Goal: Task Accomplishment & Management: Manage account settings

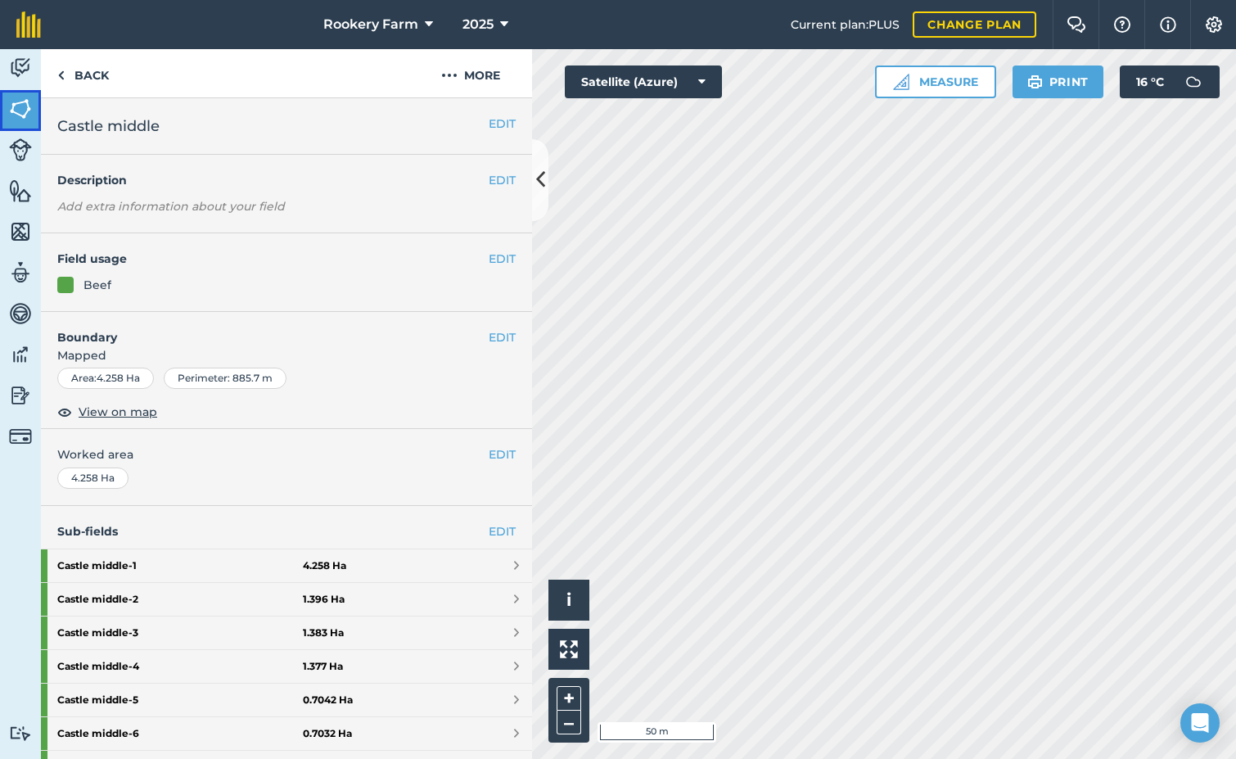
click at [7, 110] on link "Fields" at bounding box center [20, 110] width 41 height 41
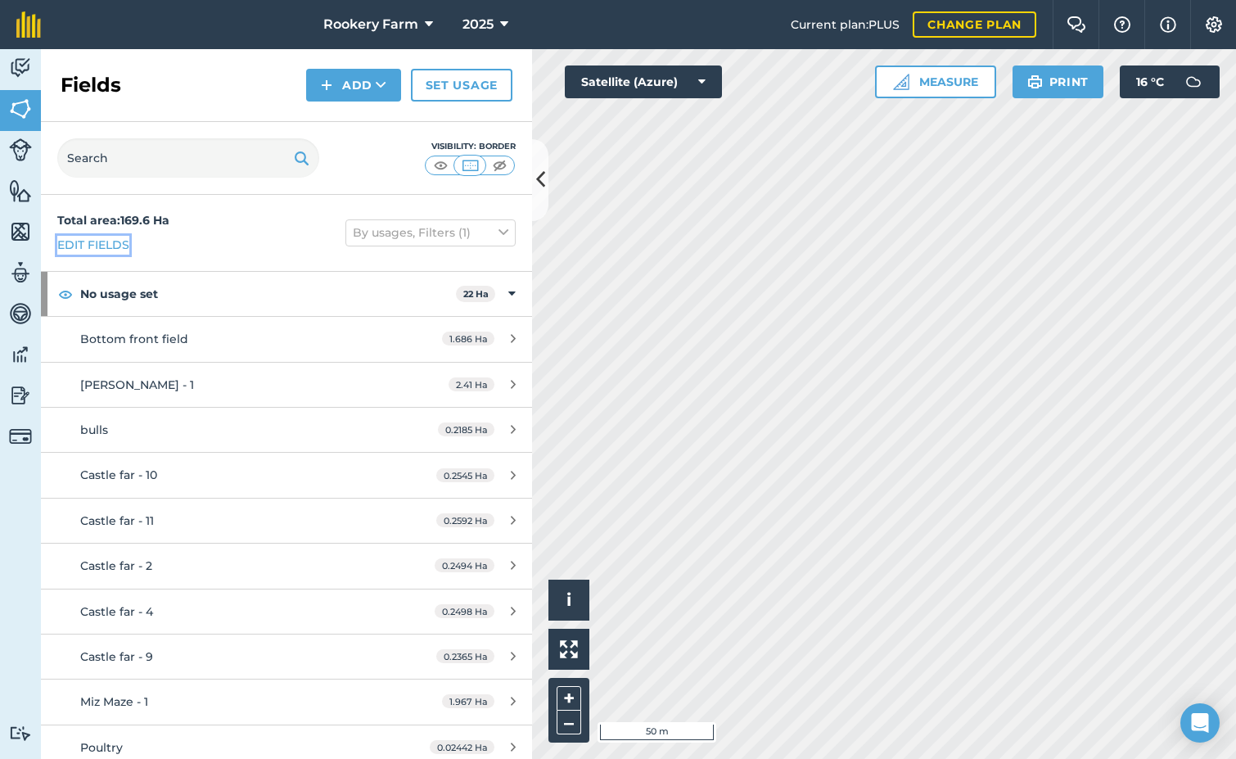
click at [95, 241] on link "Edit fields" at bounding box center [93, 245] width 72 height 18
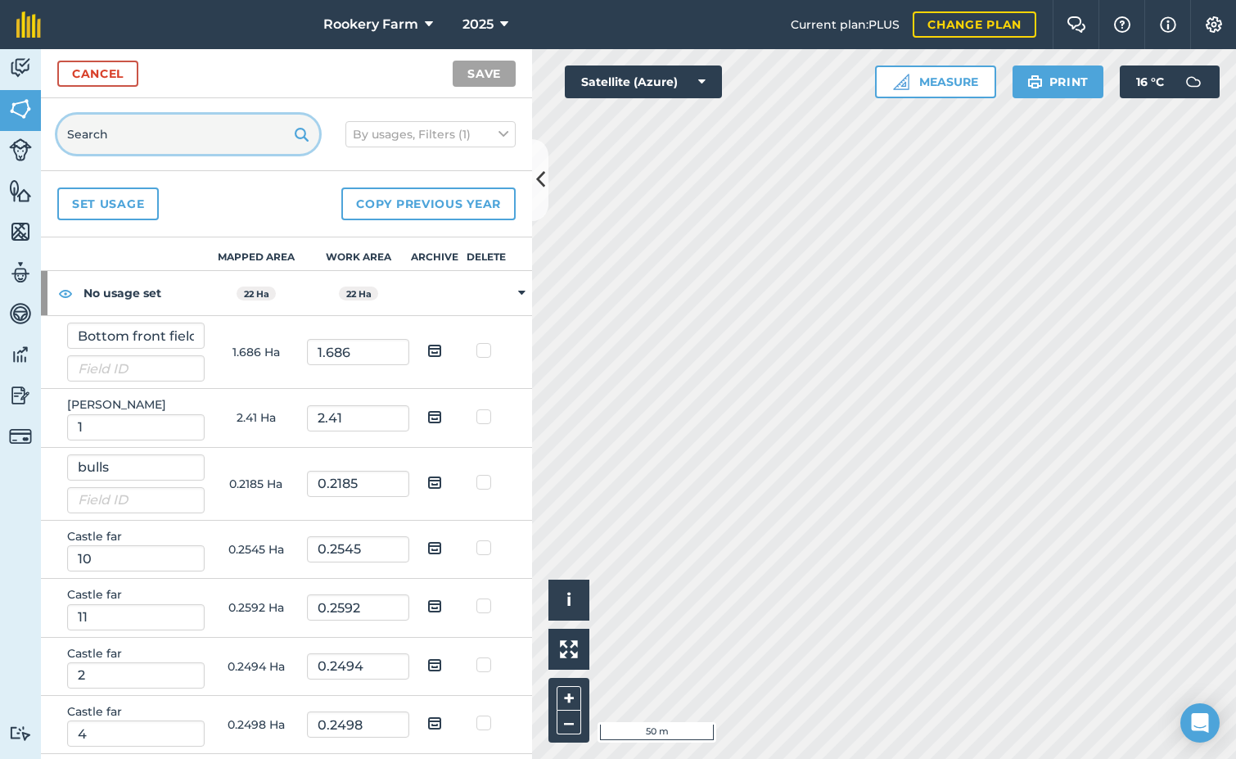
click at [155, 129] on input "text" at bounding box center [188, 134] width 262 height 39
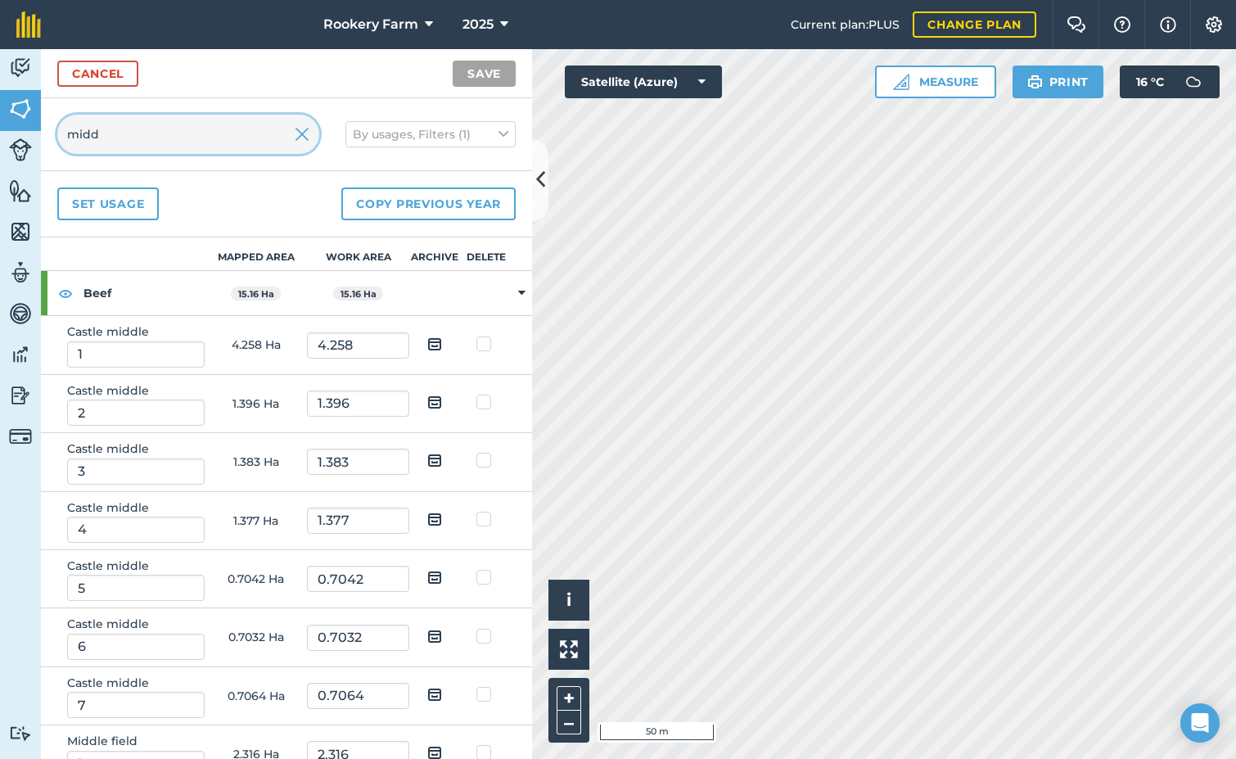
type input "midd"
drag, startPoint x: 426, startPoint y: 404, endPoint x: 421, endPoint y: 424, distance: 20.2
click at [427, 404] on img at bounding box center [434, 402] width 15 height 20
click at [442, 402] on input "checkbox" at bounding box center [447, 396] width 11 height 11
checkbox input "true"
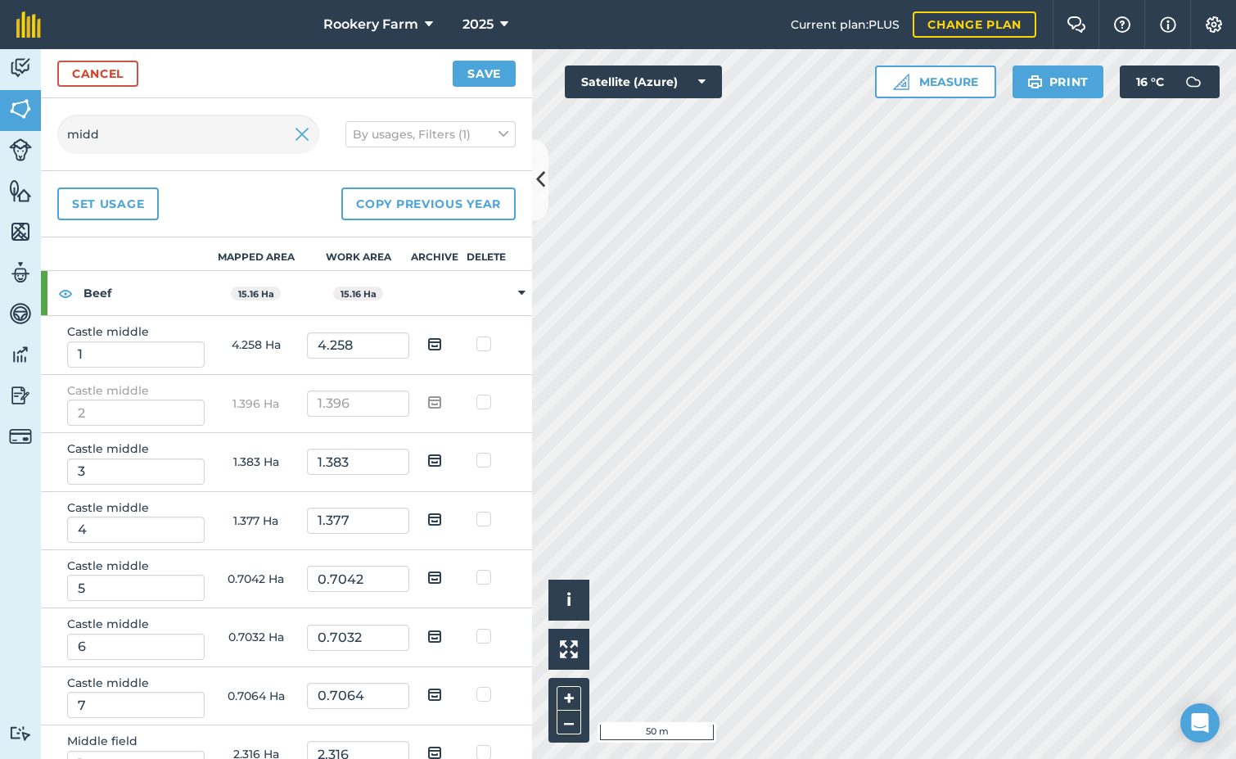
click at [428, 455] on img at bounding box center [434, 460] width 15 height 20
click at [442, 455] on input "checkbox" at bounding box center [447, 454] width 11 height 11
checkbox input "true"
click at [428, 517] on img at bounding box center [434, 519] width 15 height 20
click at [442, 517] on input "checkbox" at bounding box center [447, 513] width 11 height 11
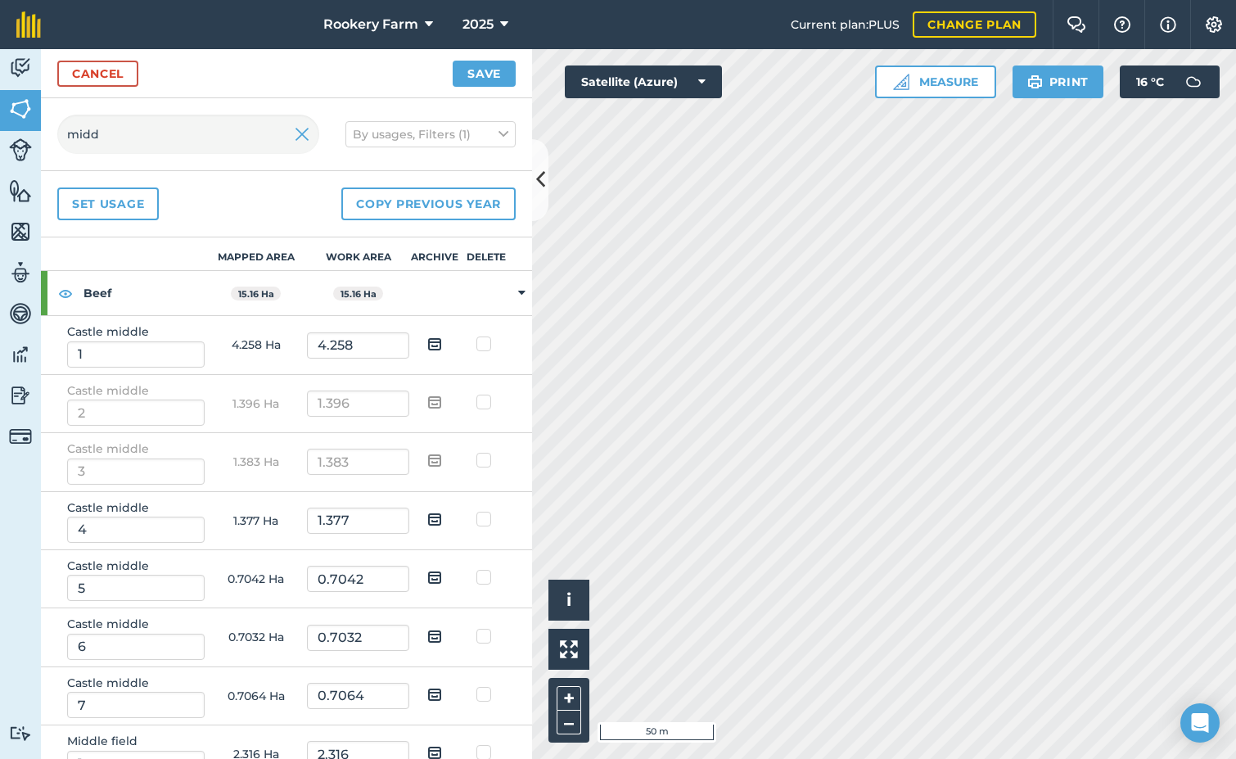
checkbox input "true"
click at [427, 574] on img at bounding box center [434, 577] width 15 height 20
click at [442, 574] on input "checkbox" at bounding box center [447, 571] width 11 height 11
checkbox input "true"
click at [428, 637] on img at bounding box center [434, 636] width 15 height 20
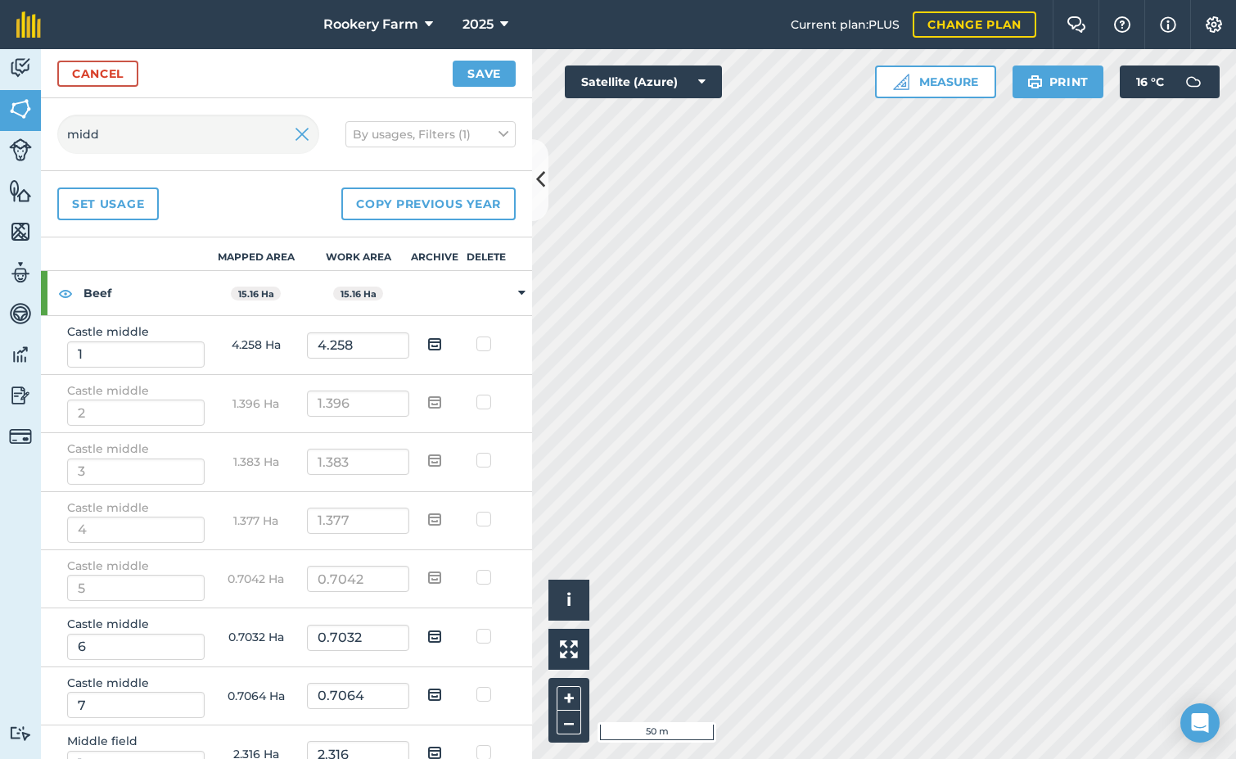
click at [442, 636] on input "checkbox" at bounding box center [447, 630] width 11 height 11
checkbox input "true"
click at [427, 692] on img at bounding box center [434, 694] width 15 height 20
click at [442, 692] on input "checkbox" at bounding box center [447, 688] width 11 height 11
checkbox input "true"
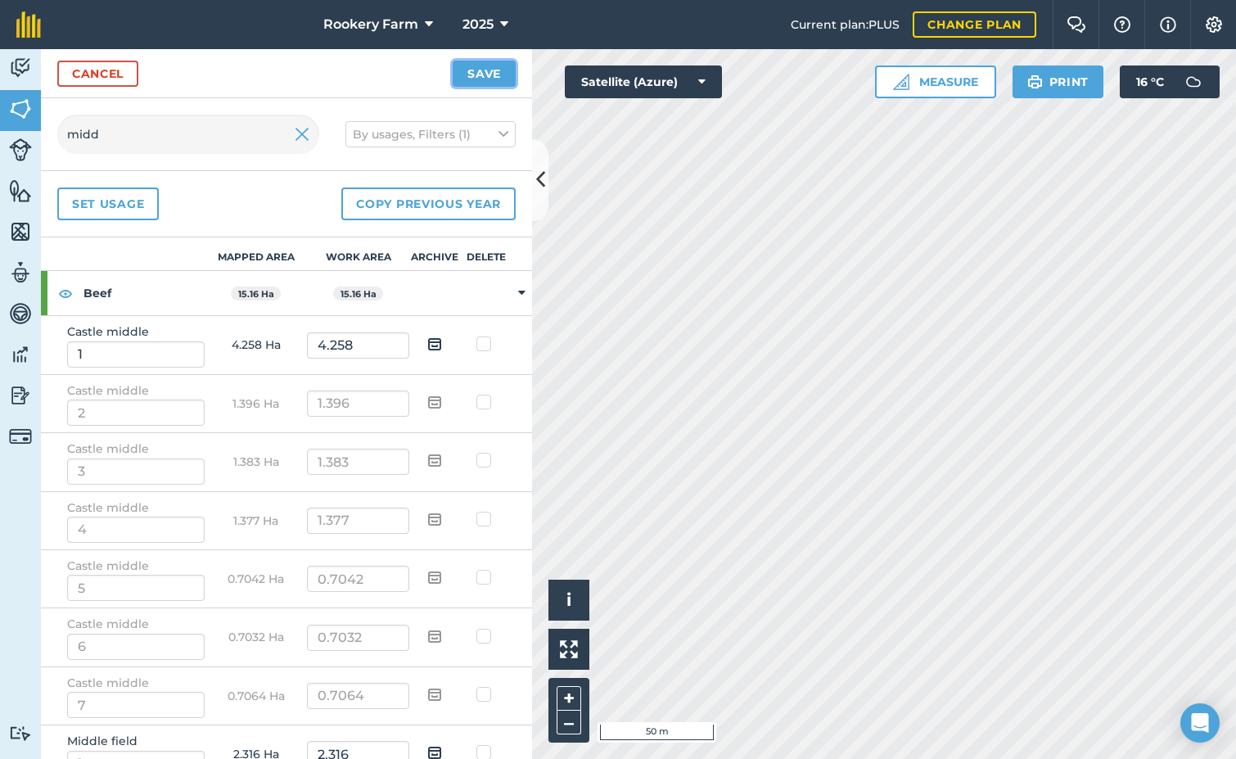
click at [470, 70] on button "Save" at bounding box center [484, 74] width 63 height 26
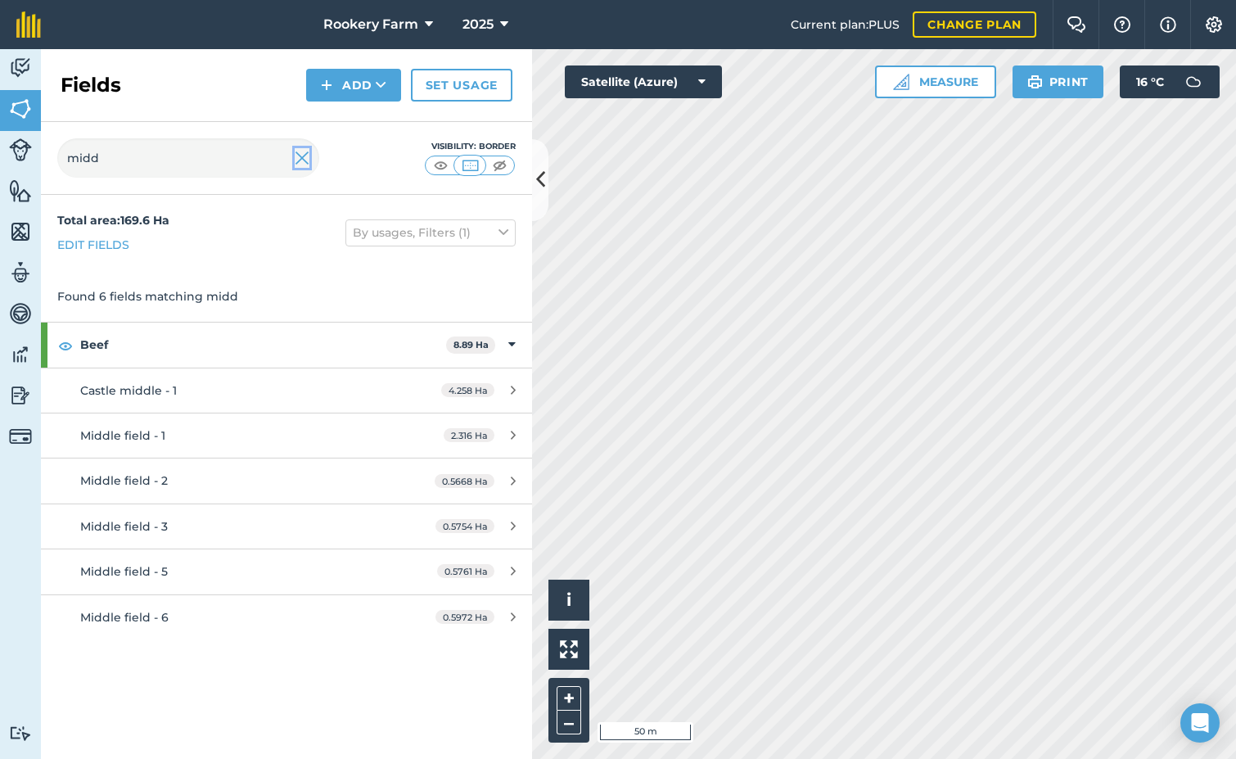
click at [302, 160] on img at bounding box center [302, 158] width 15 height 20
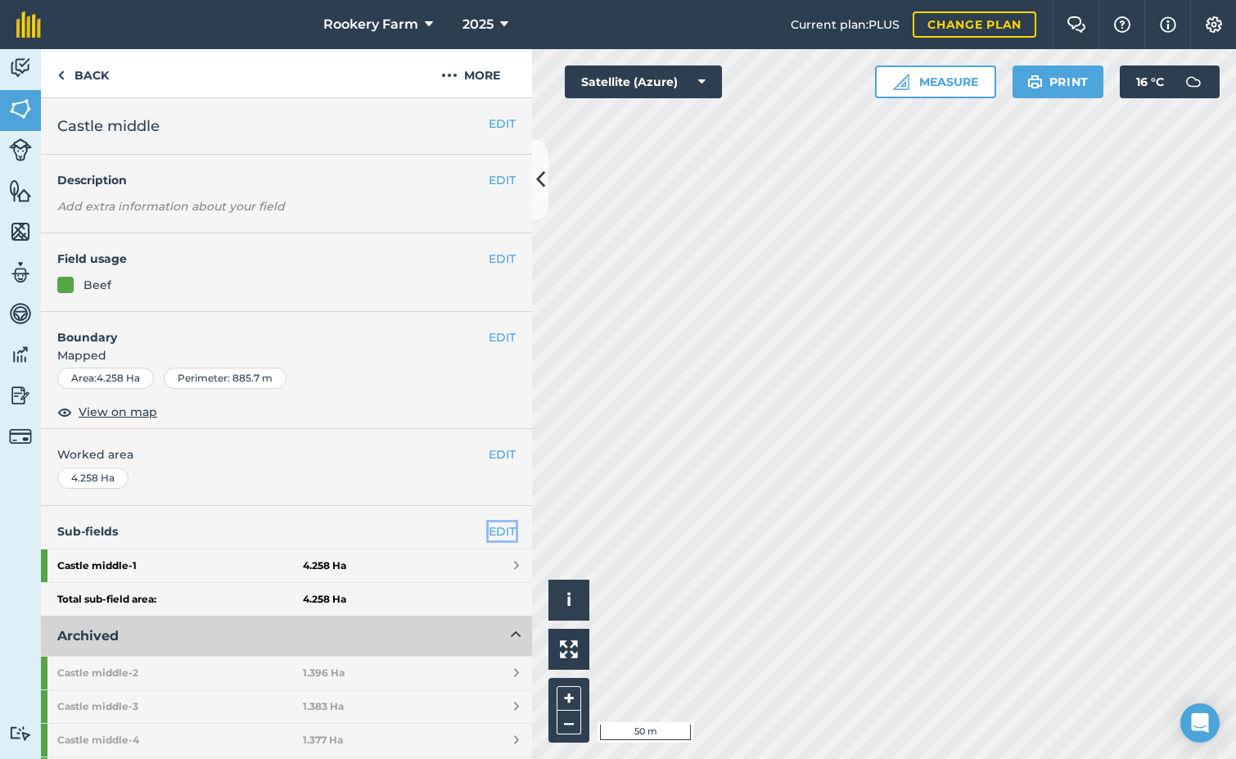
click at [494, 527] on link "EDIT" at bounding box center [502, 531] width 27 height 18
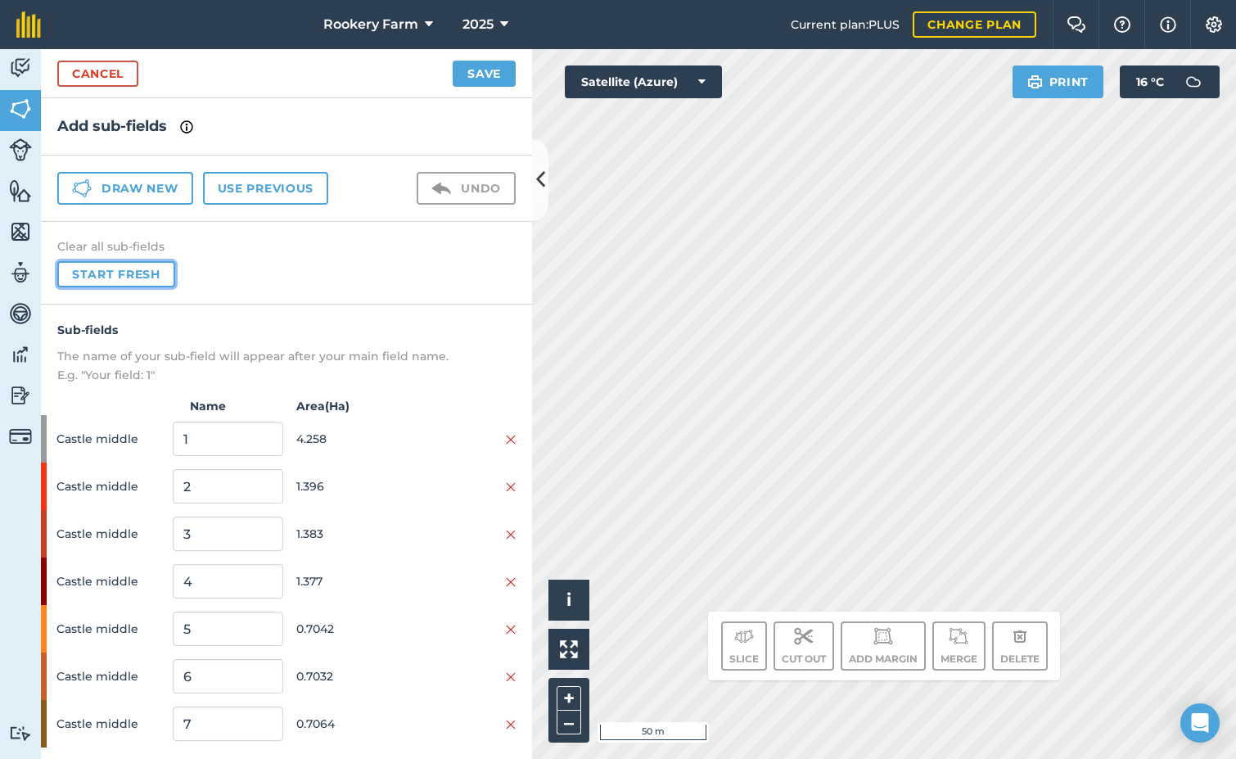
click at [104, 272] on button "Start fresh" at bounding box center [116, 274] width 118 height 26
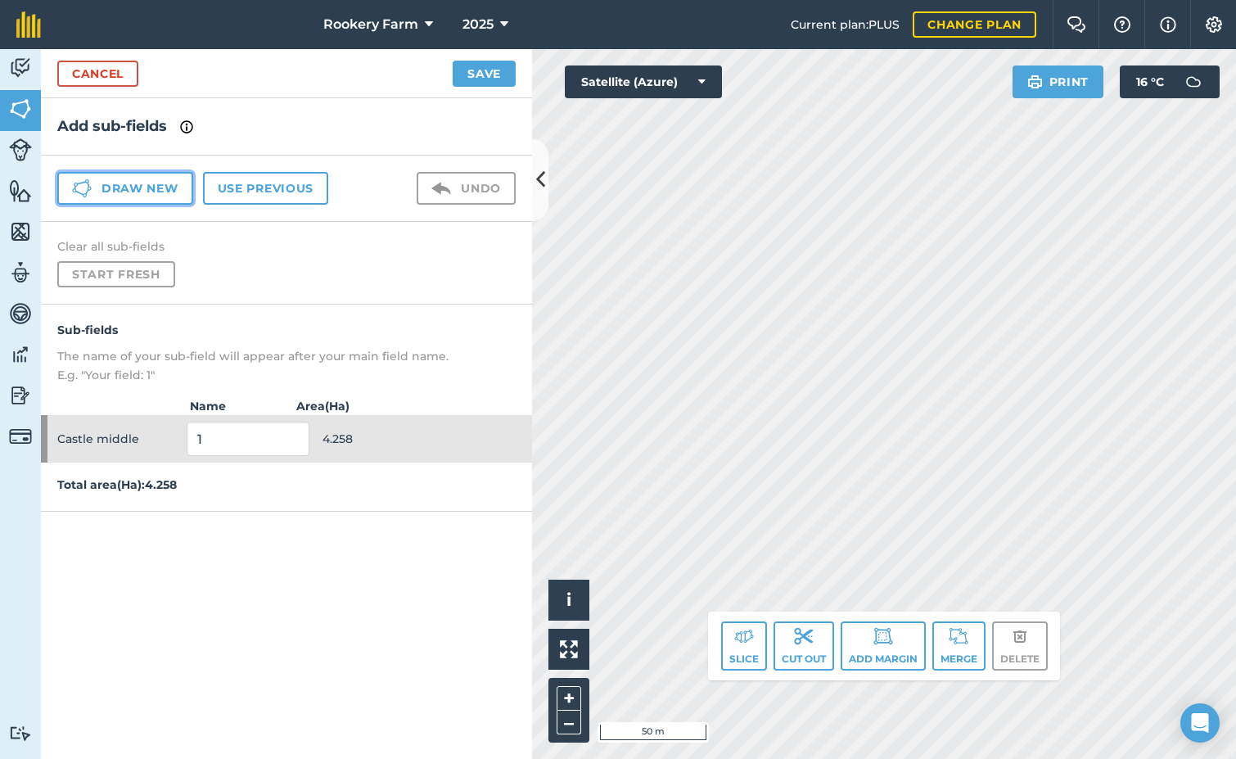
click at [160, 192] on button "Draw new" at bounding box center [125, 188] width 136 height 33
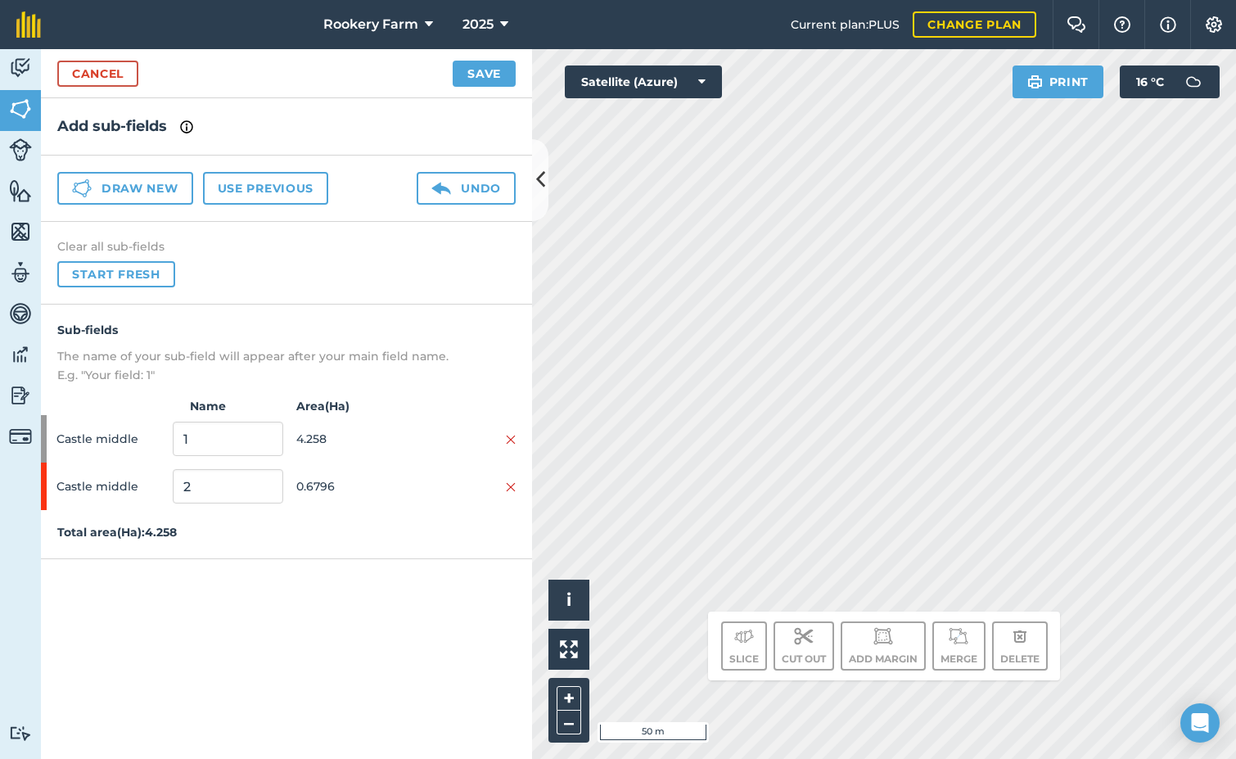
click at [104, 249] on h4 "Clear all sub-fields" at bounding box center [286, 246] width 458 height 16
click at [430, 192] on button "Undo" at bounding box center [466, 188] width 99 height 33
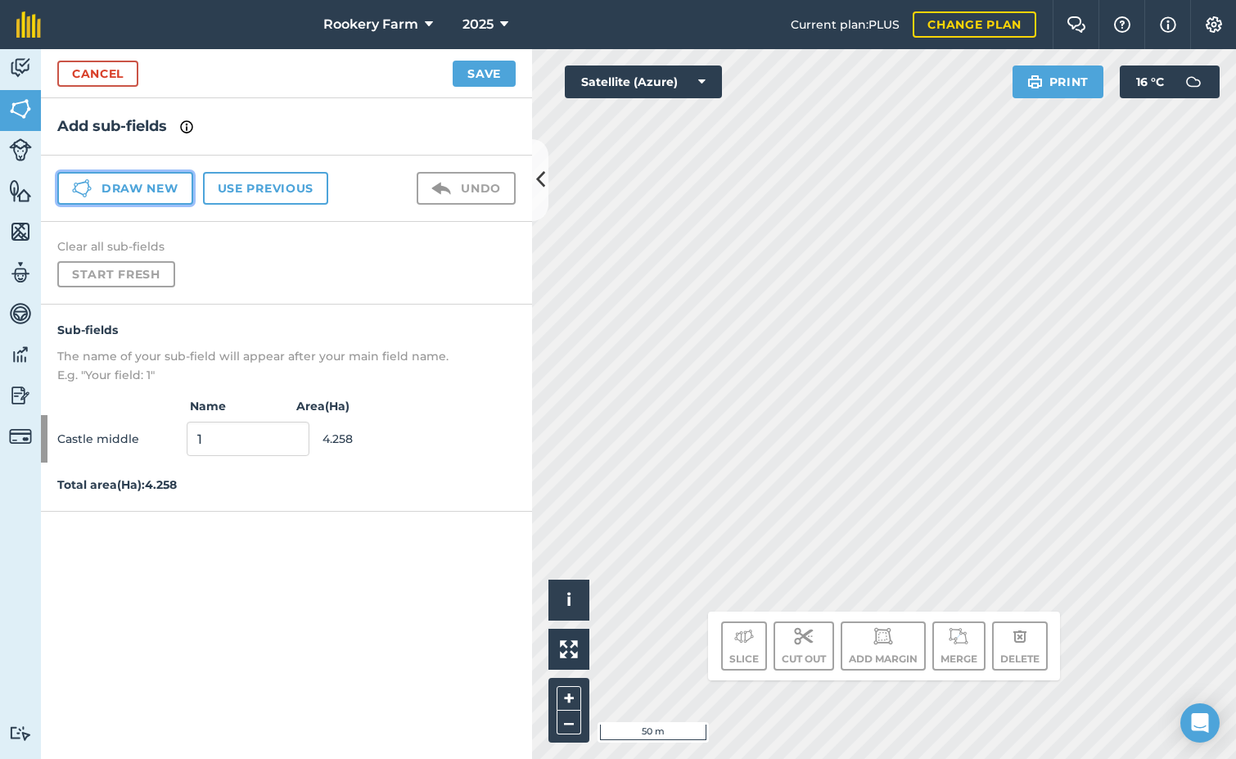
click at [139, 187] on button "Draw new" at bounding box center [125, 188] width 136 height 33
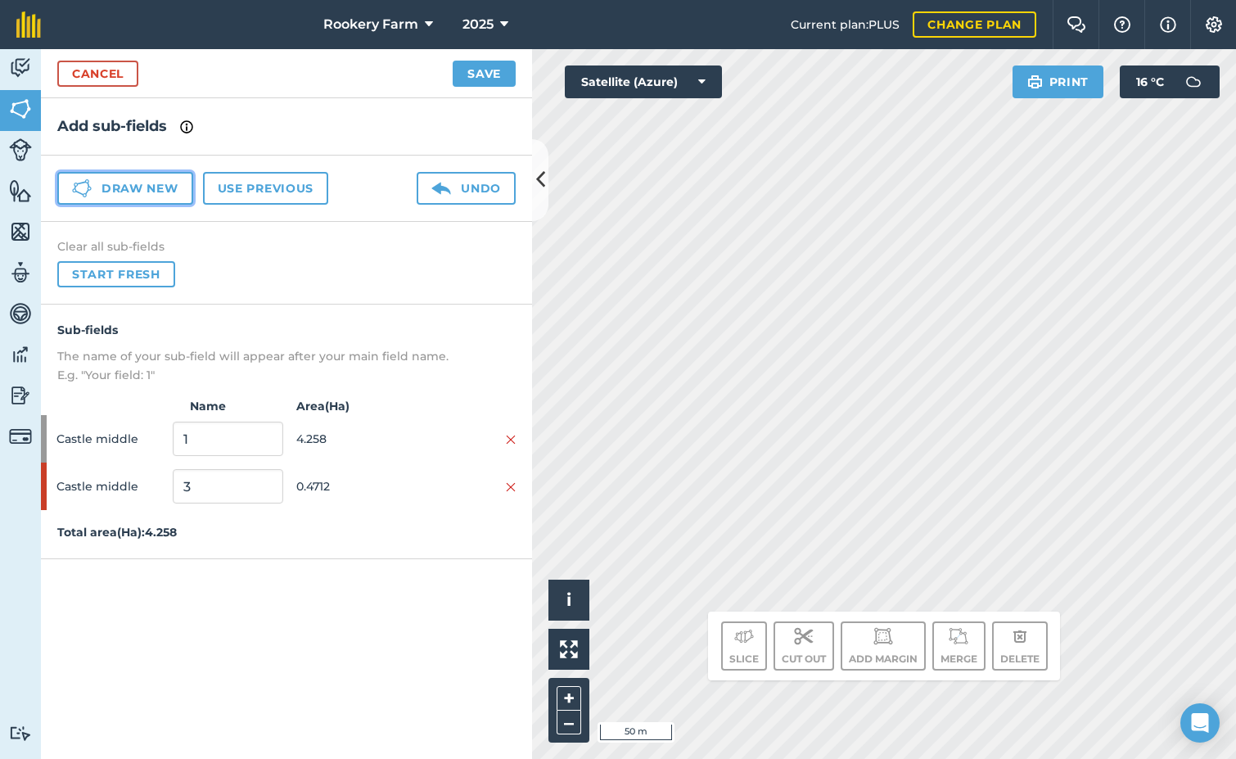
click at [151, 190] on button "Draw new" at bounding box center [125, 188] width 136 height 33
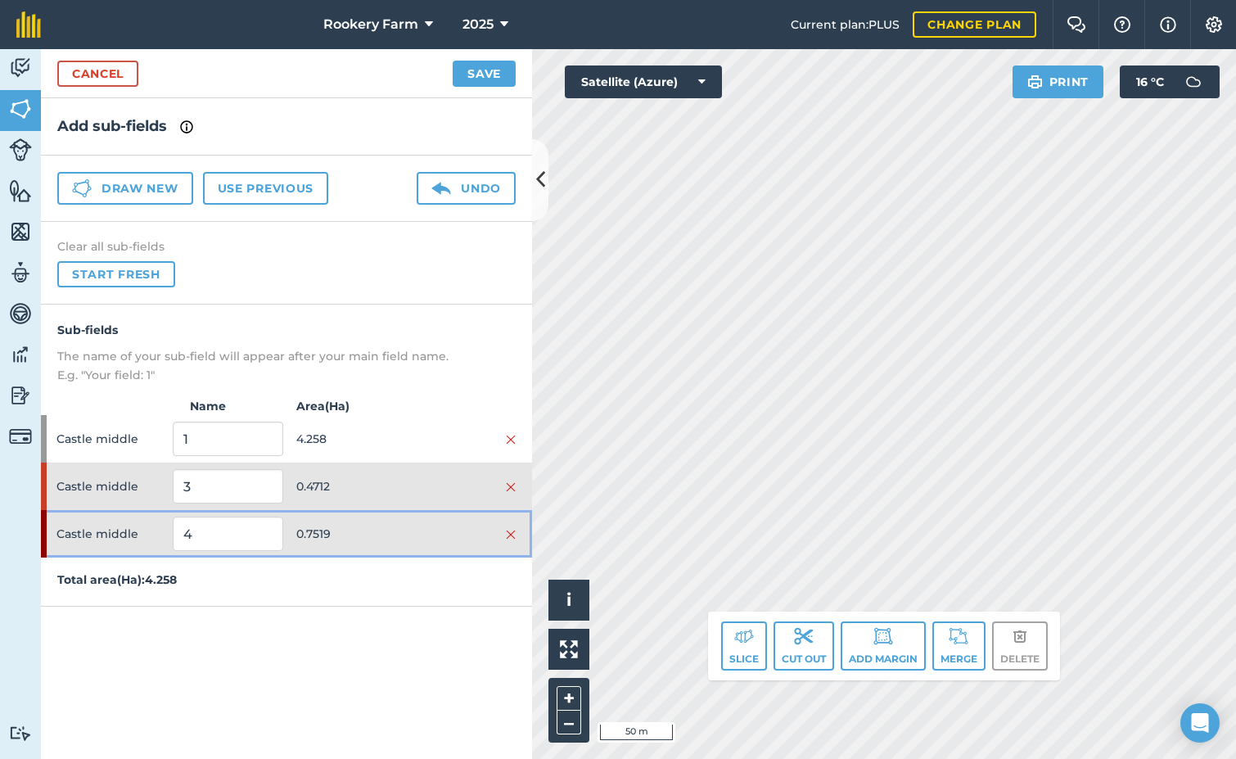
click at [444, 544] on div "Castle middle 4 0.7519" at bounding box center [286, 533] width 491 height 47
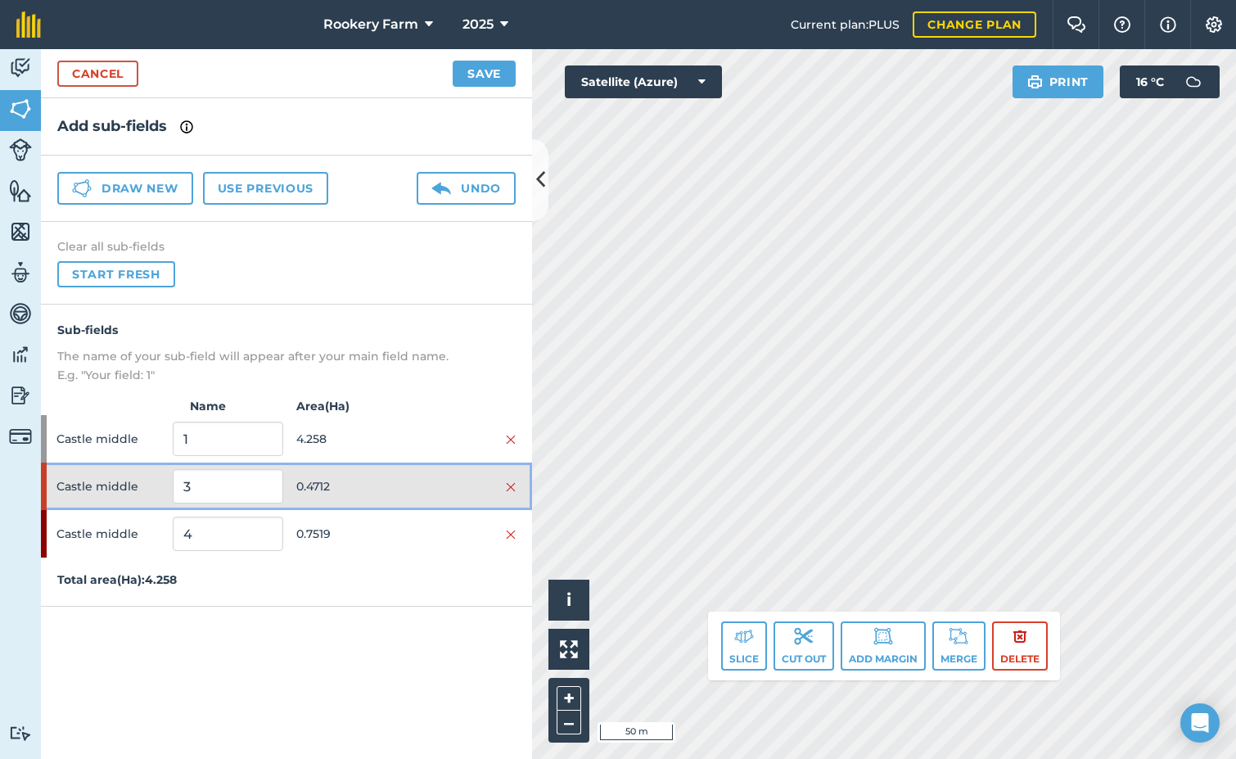
click at [435, 494] on div at bounding box center [461, 486] width 110 height 18
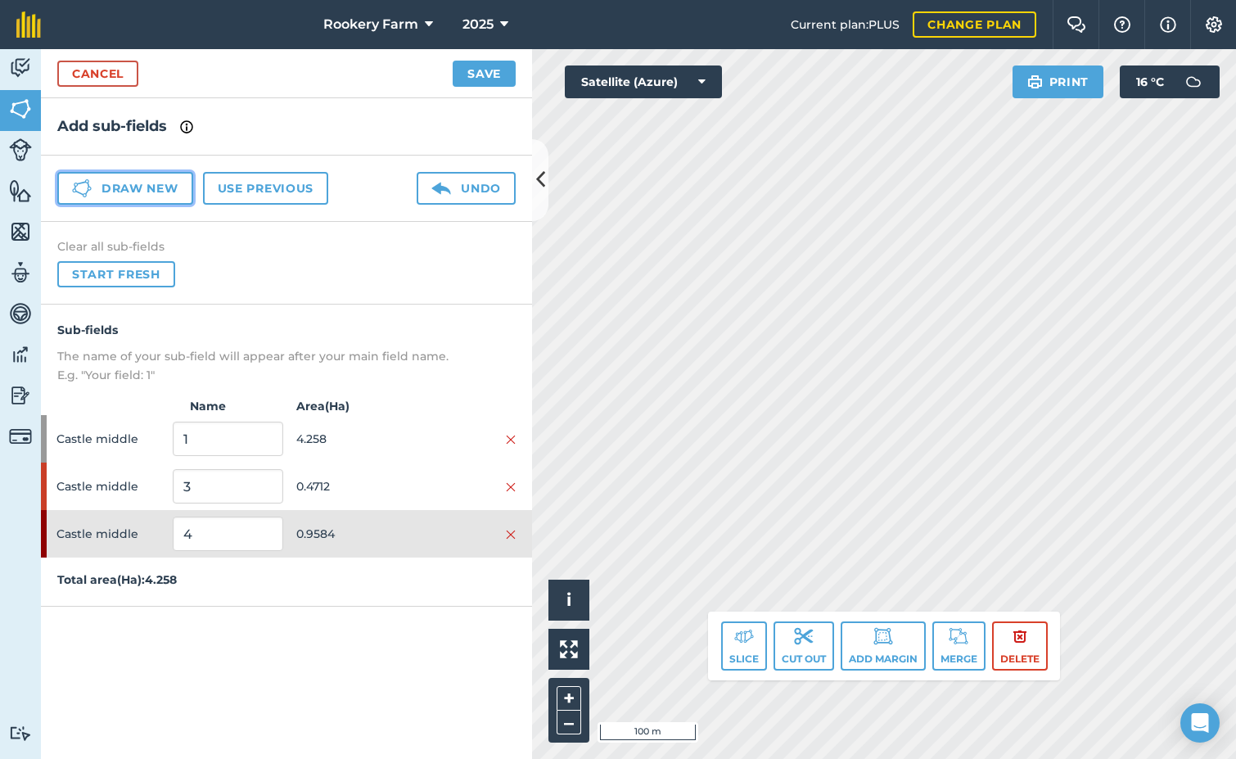
click at [173, 186] on button "Draw new" at bounding box center [125, 188] width 136 height 33
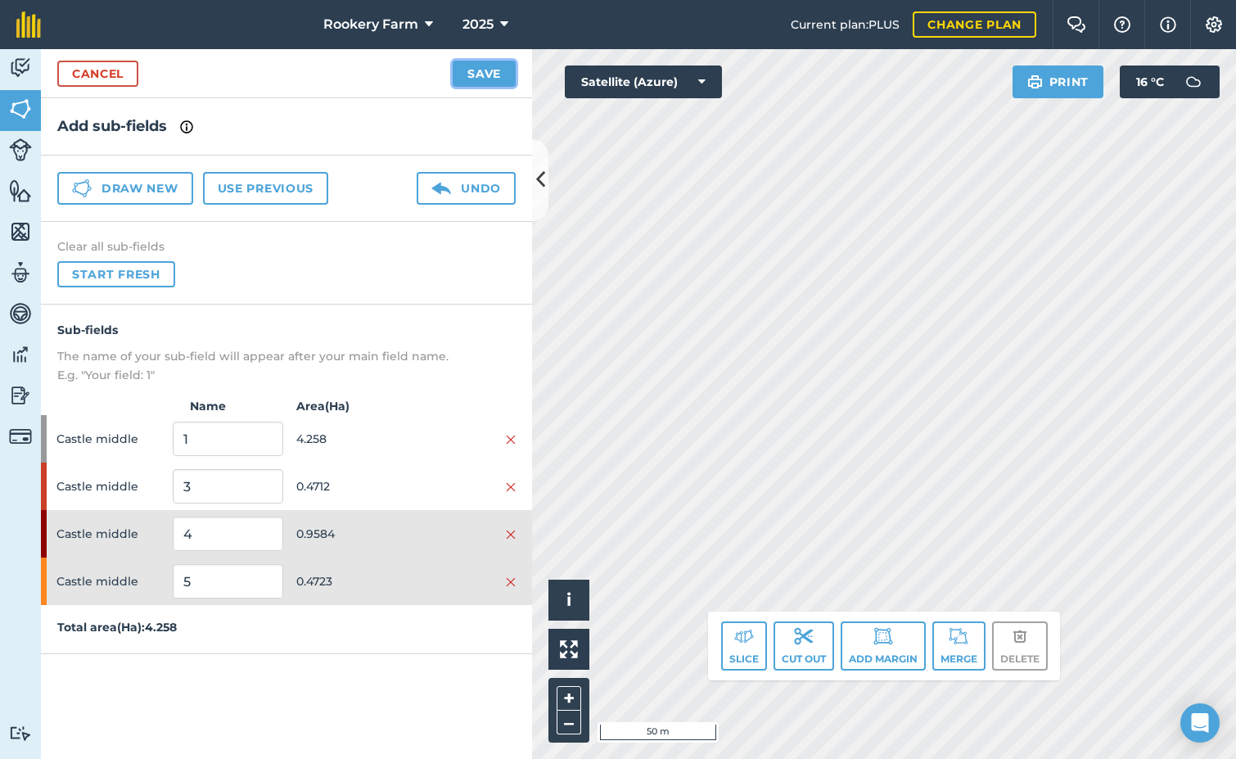
click at [481, 70] on button "Save" at bounding box center [484, 74] width 63 height 26
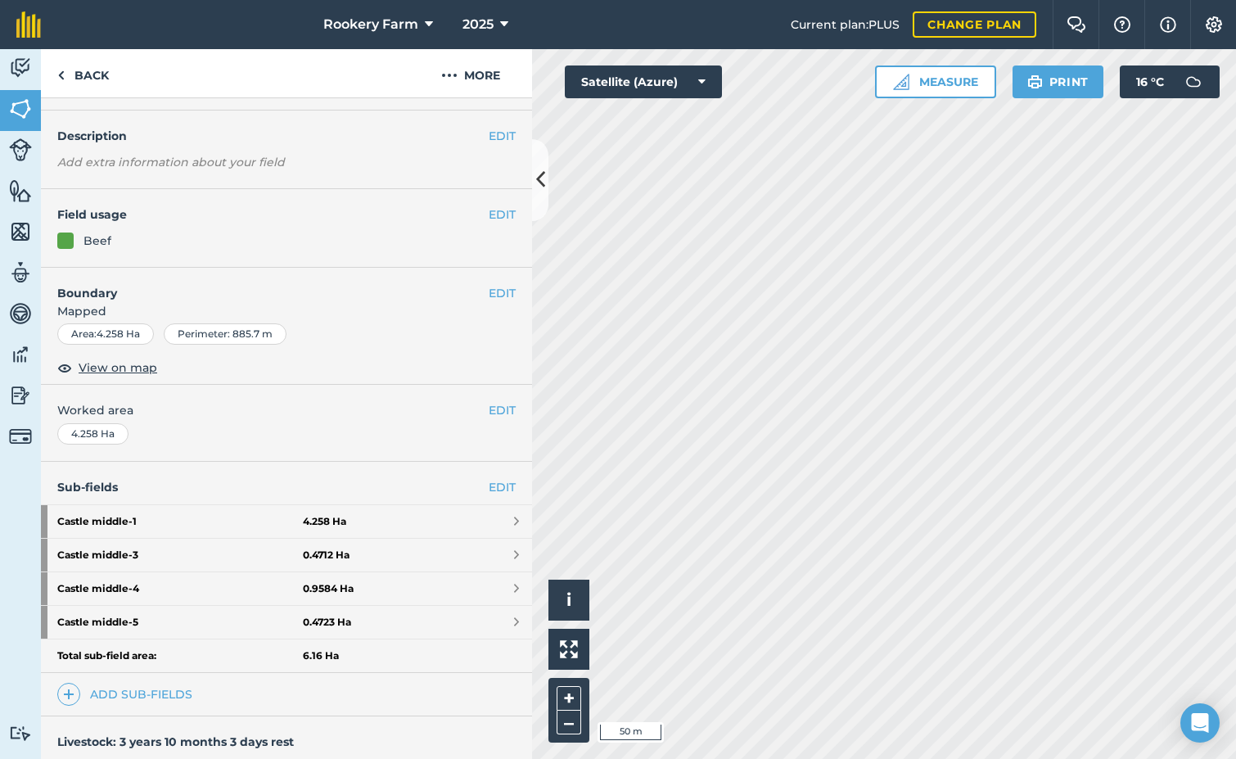
scroll to position [82, 0]
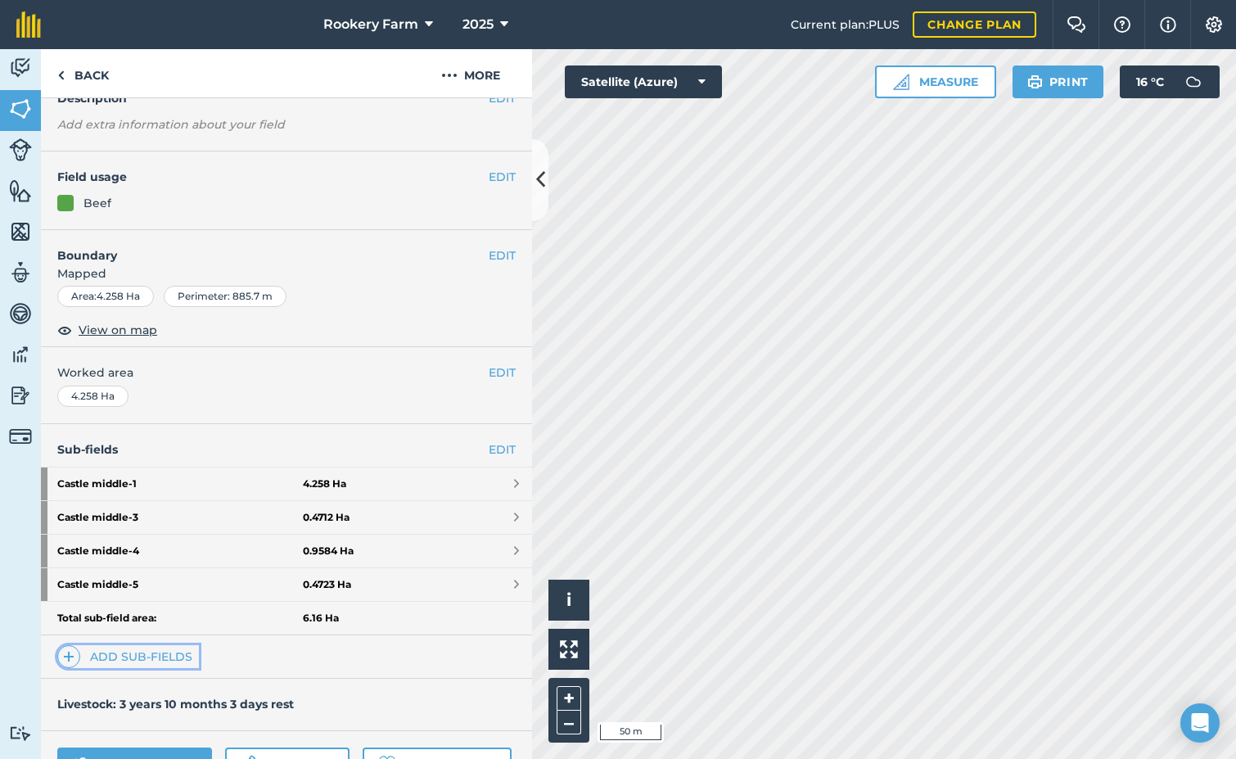
click at [172, 659] on link "Add sub-fields" at bounding box center [128, 656] width 142 height 23
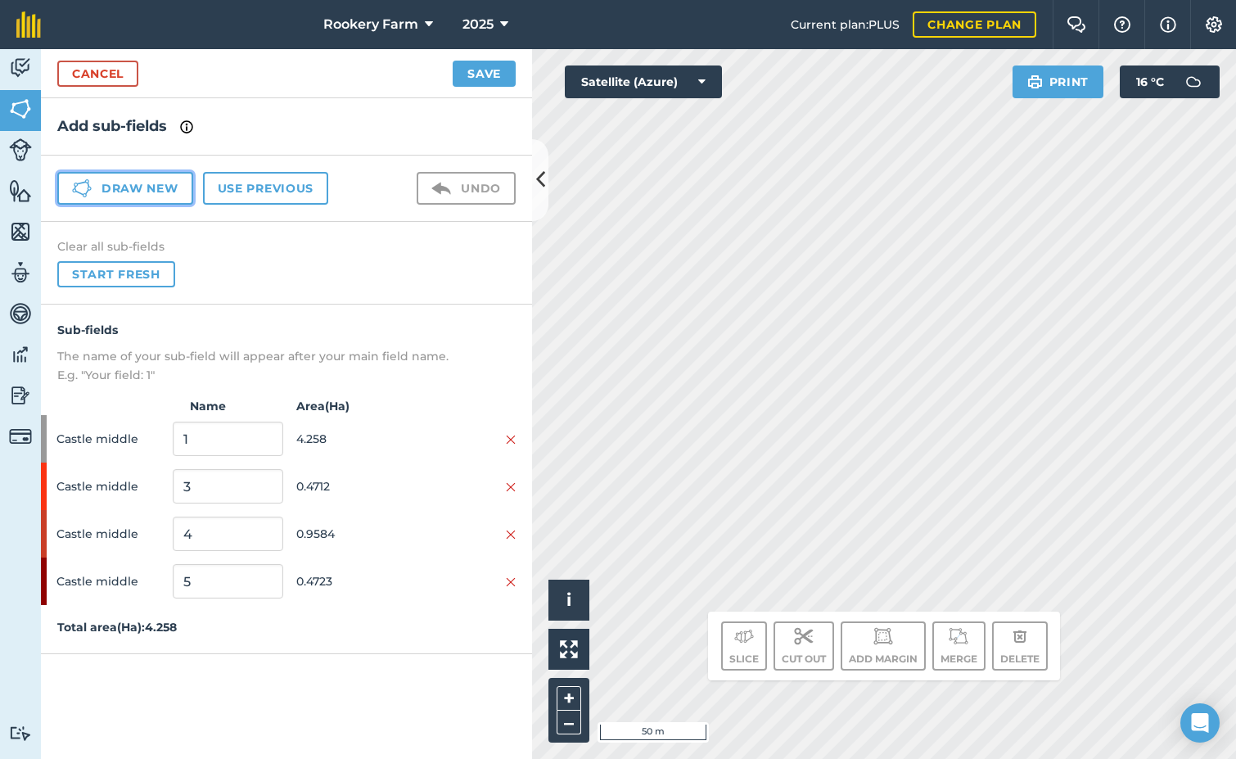
click at [164, 182] on button "Draw new" at bounding box center [125, 188] width 136 height 33
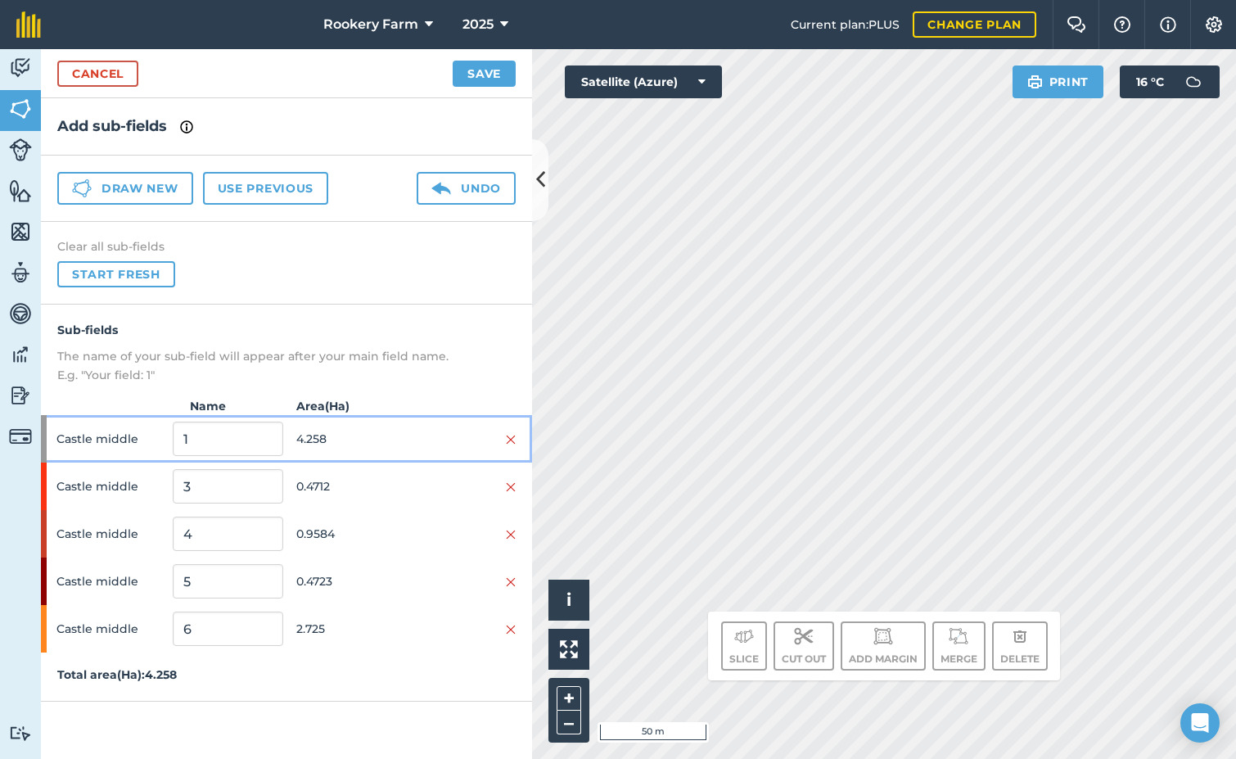
click at [375, 439] on span "4.258" at bounding box center [351, 438] width 110 height 31
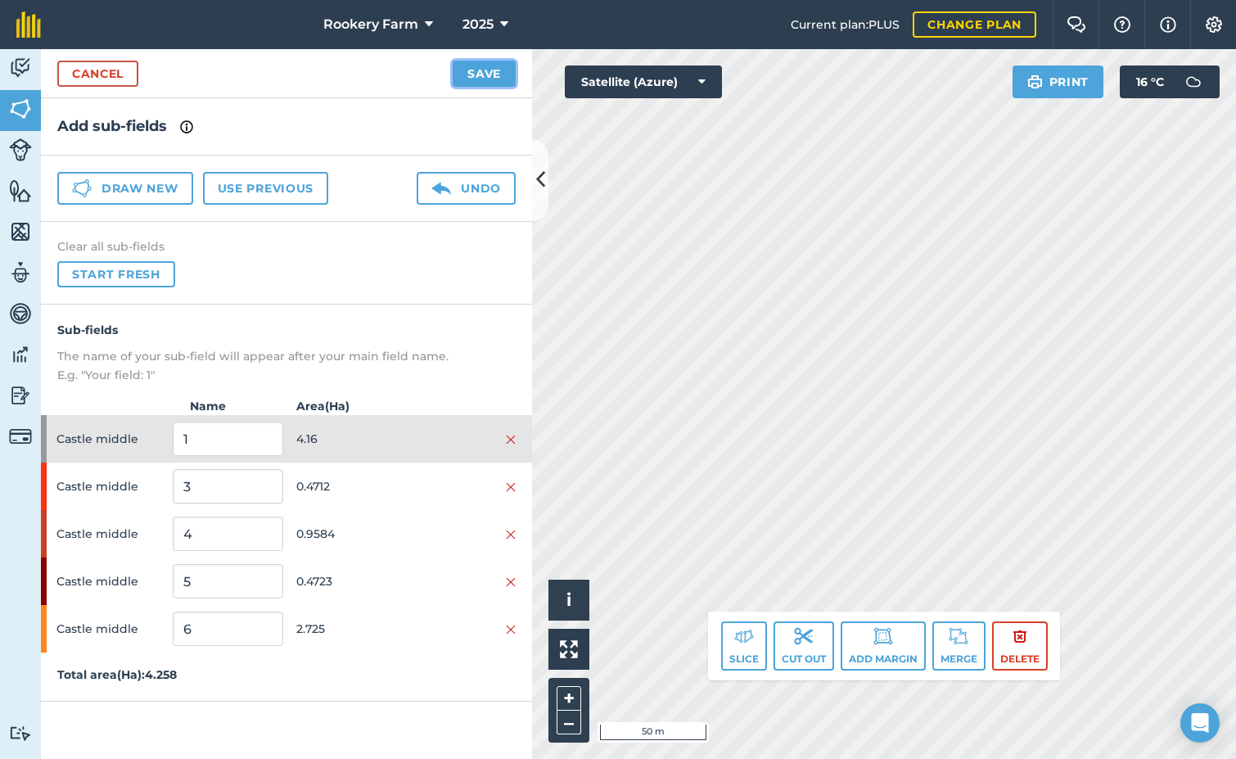
click at [486, 80] on button "Save" at bounding box center [484, 74] width 63 height 26
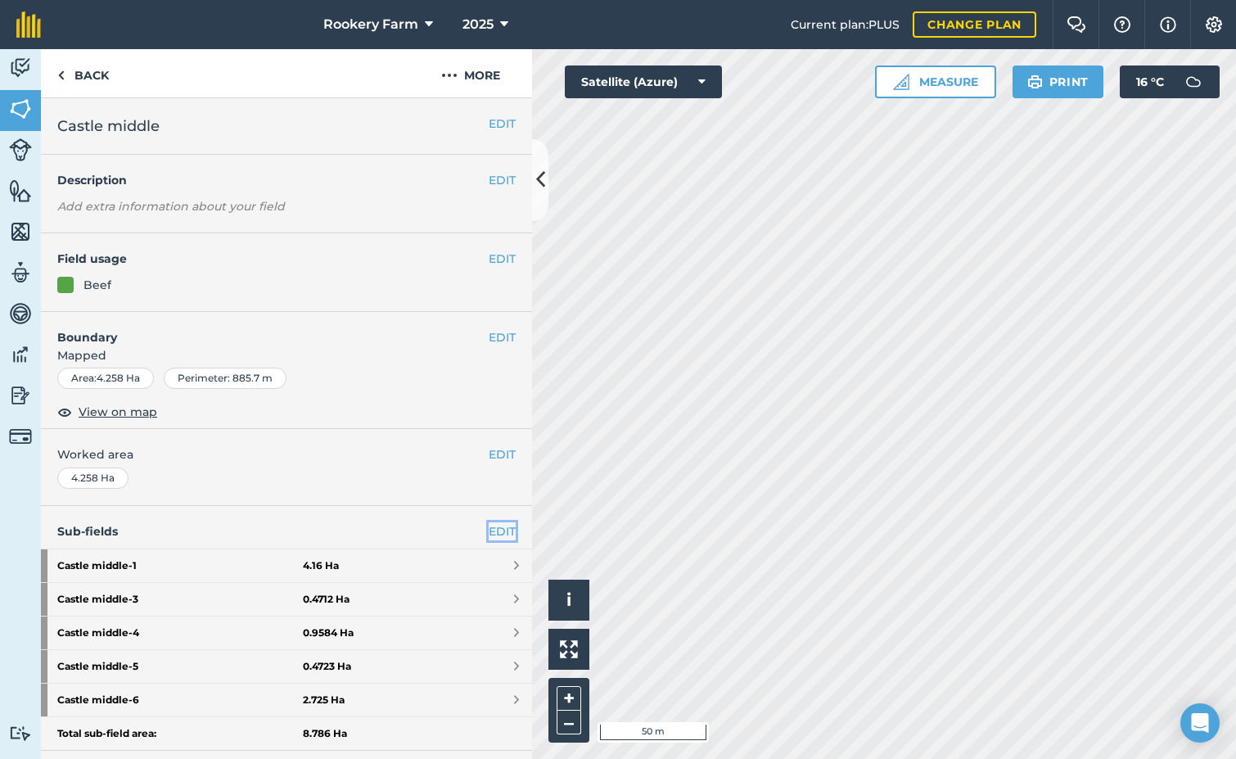
click at [494, 526] on link "EDIT" at bounding box center [502, 531] width 27 height 18
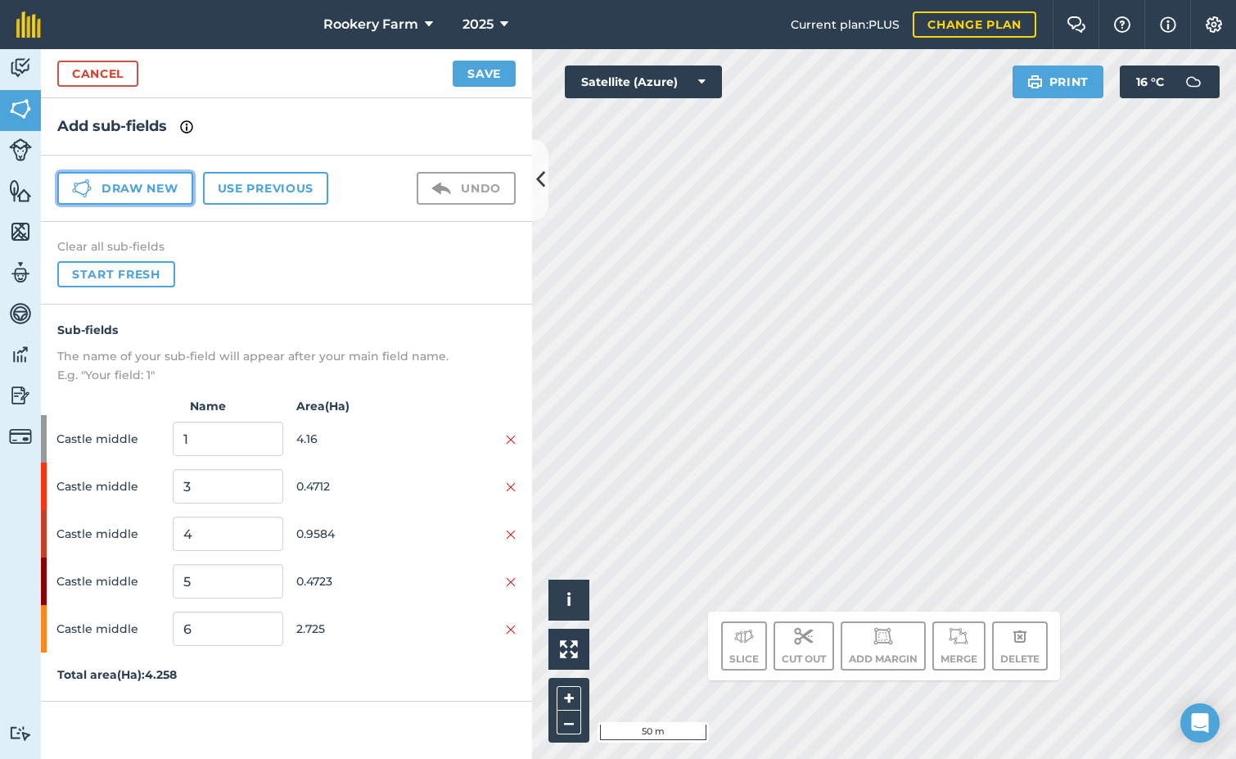
click at [142, 182] on button "Draw new" at bounding box center [125, 188] width 136 height 33
click at [164, 195] on button "Draw new" at bounding box center [125, 188] width 136 height 33
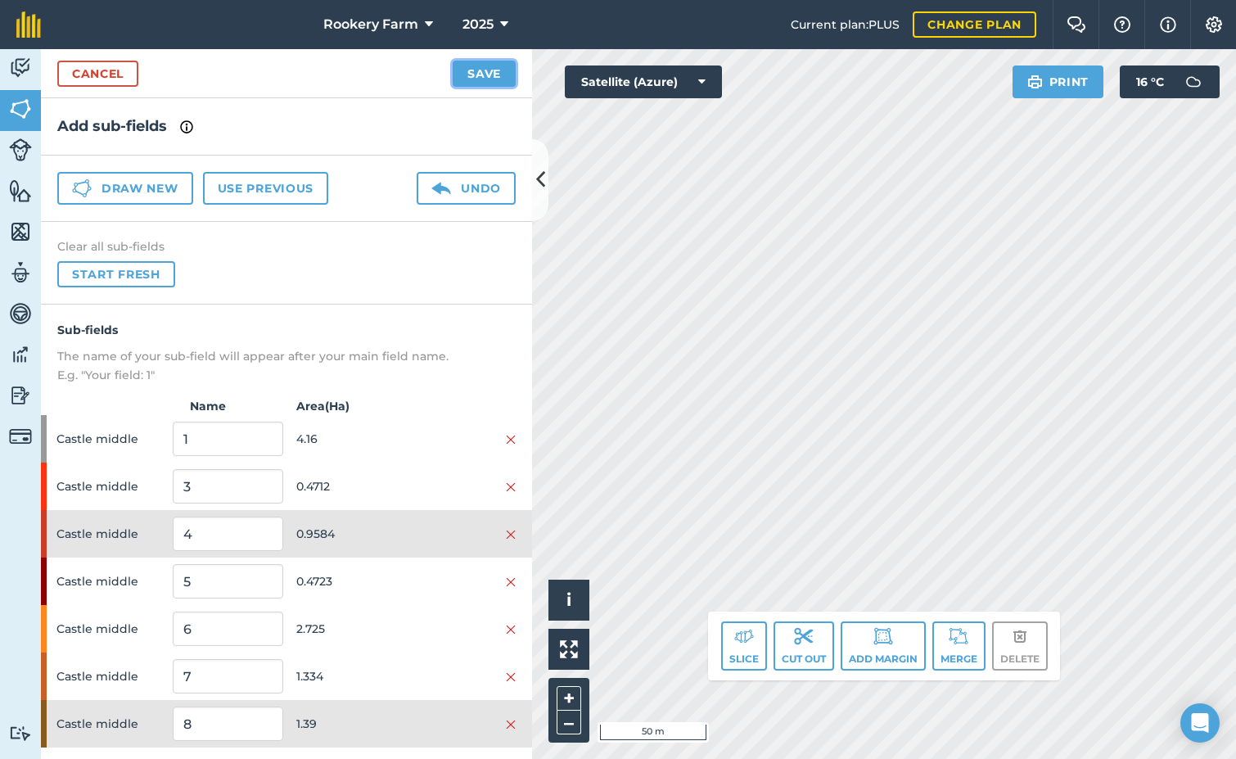
click at [495, 77] on button "Save" at bounding box center [484, 74] width 63 height 26
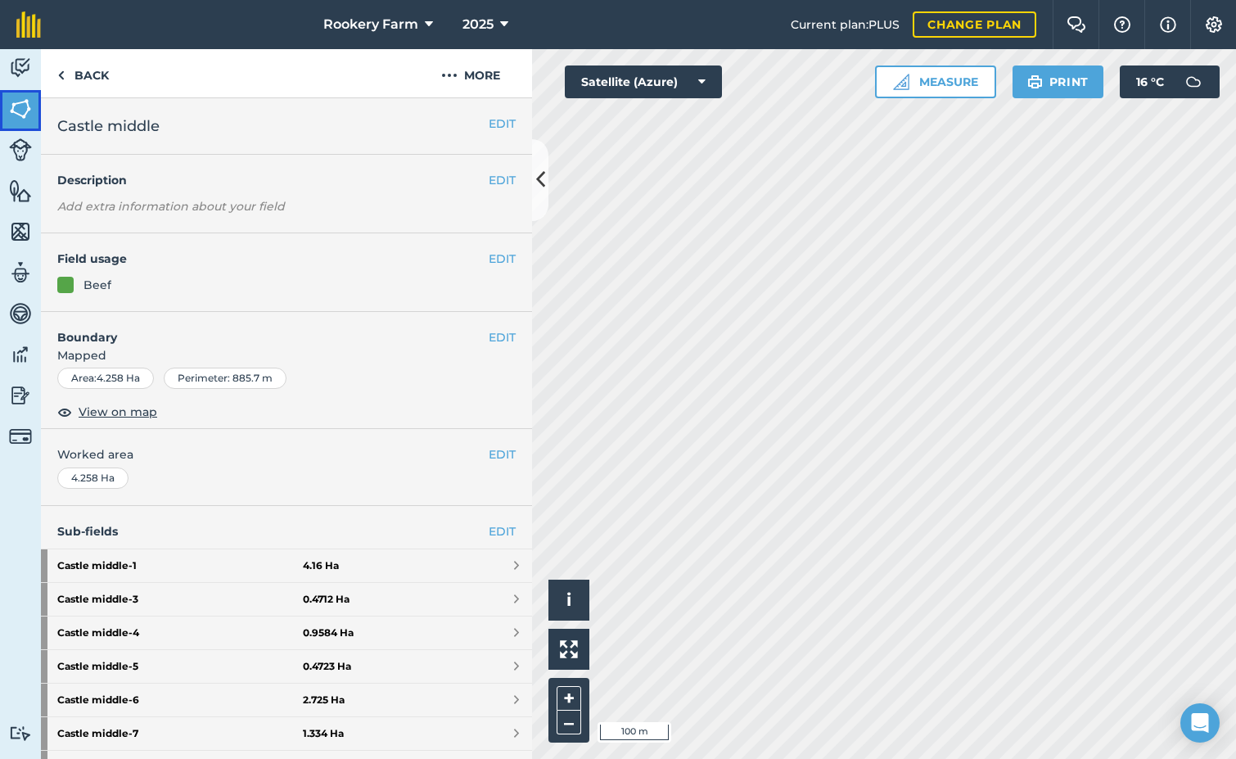
drag, startPoint x: 17, startPoint y: 95, endPoint x: 16, endPoint y: 118, distance: 22.9
click at [17, 95] on link "Fields" at bounding box center [20, 110] width 41 height 41
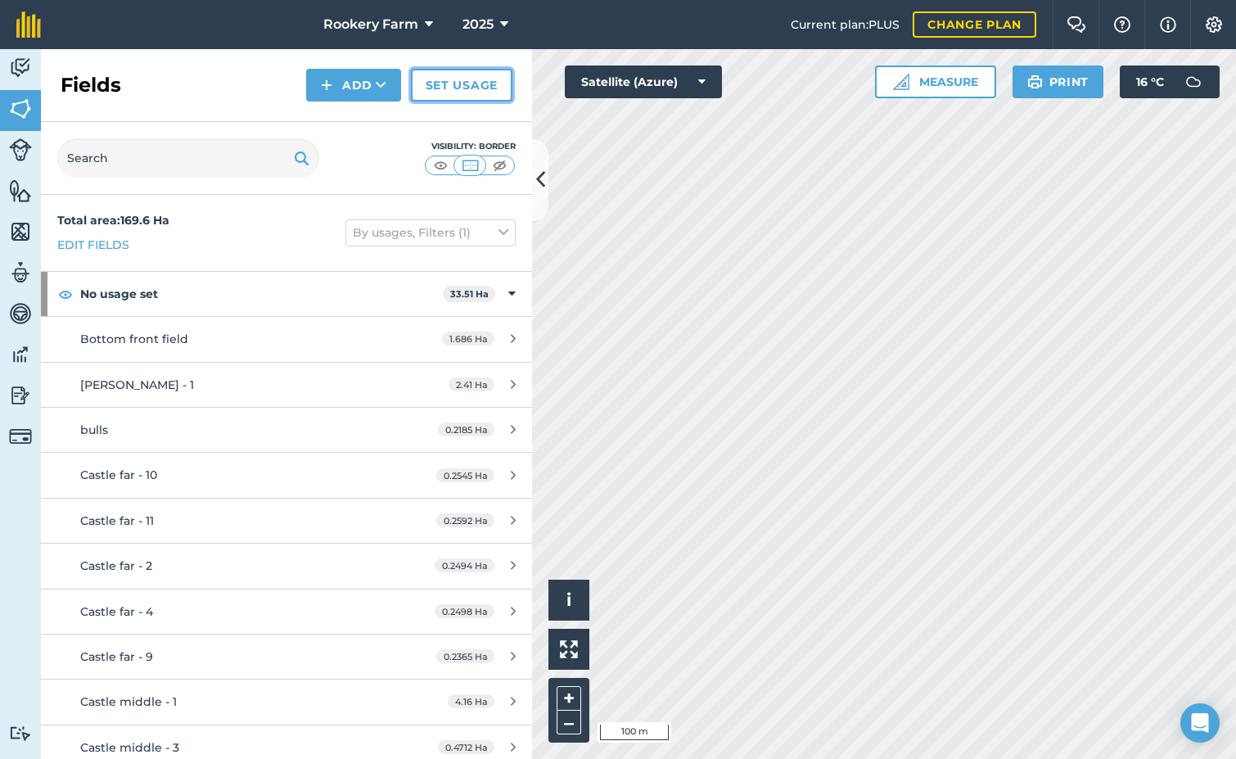
click at [461, 83] on link "Set usage" at bounding box center [461, 85] width 101 height 33
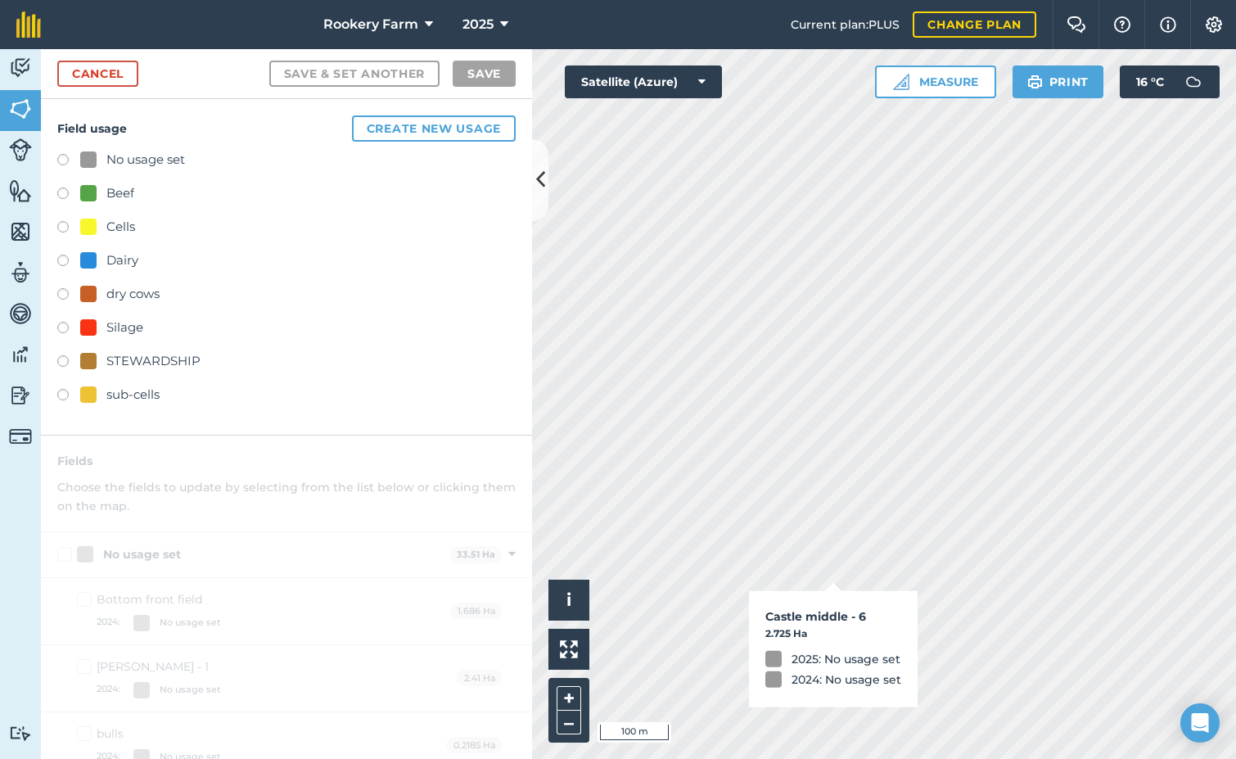
checkbox input "true"
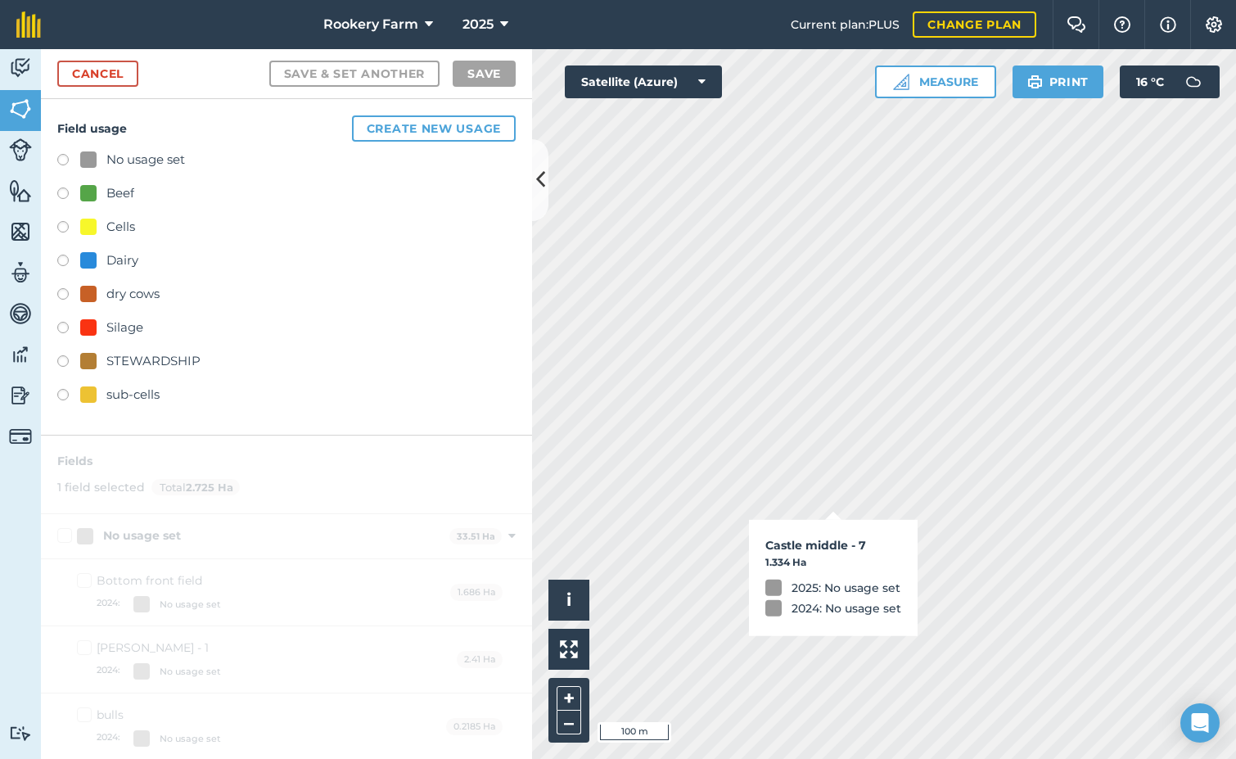
checkbox input "true"
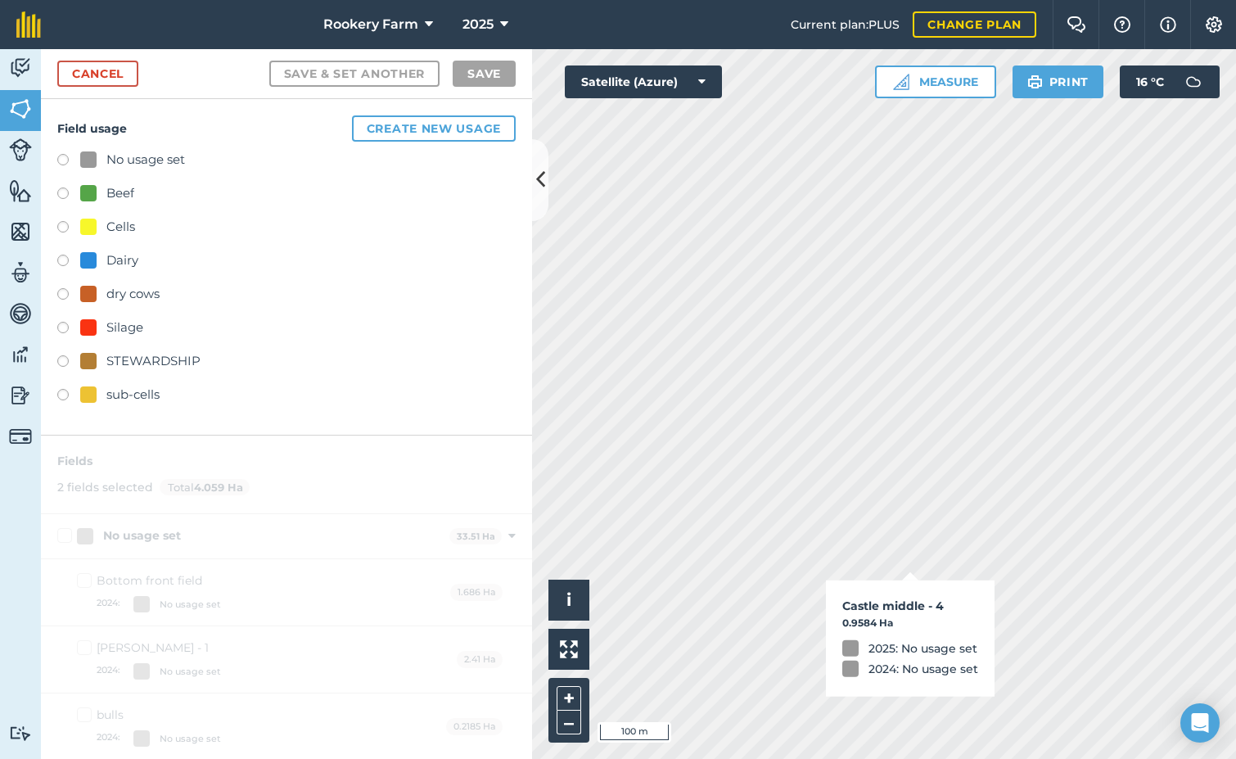
checkbox input "true"
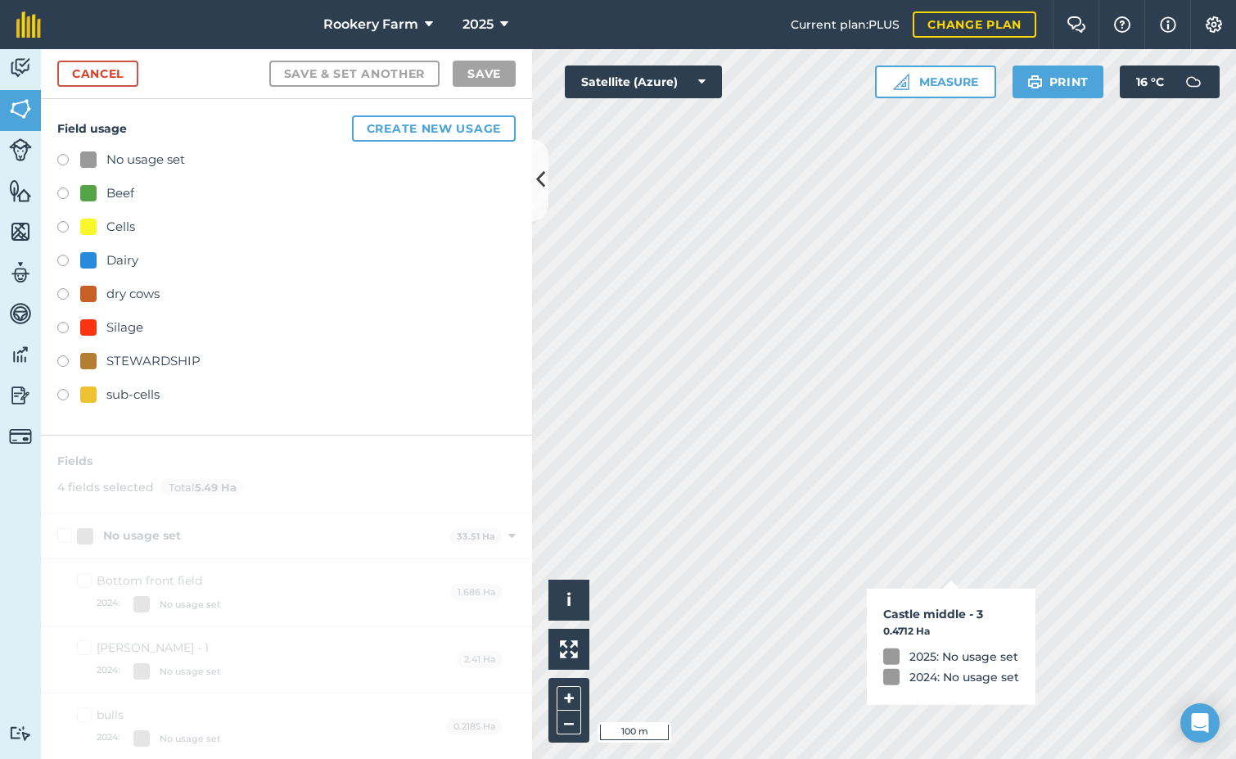
checkbox input "true"
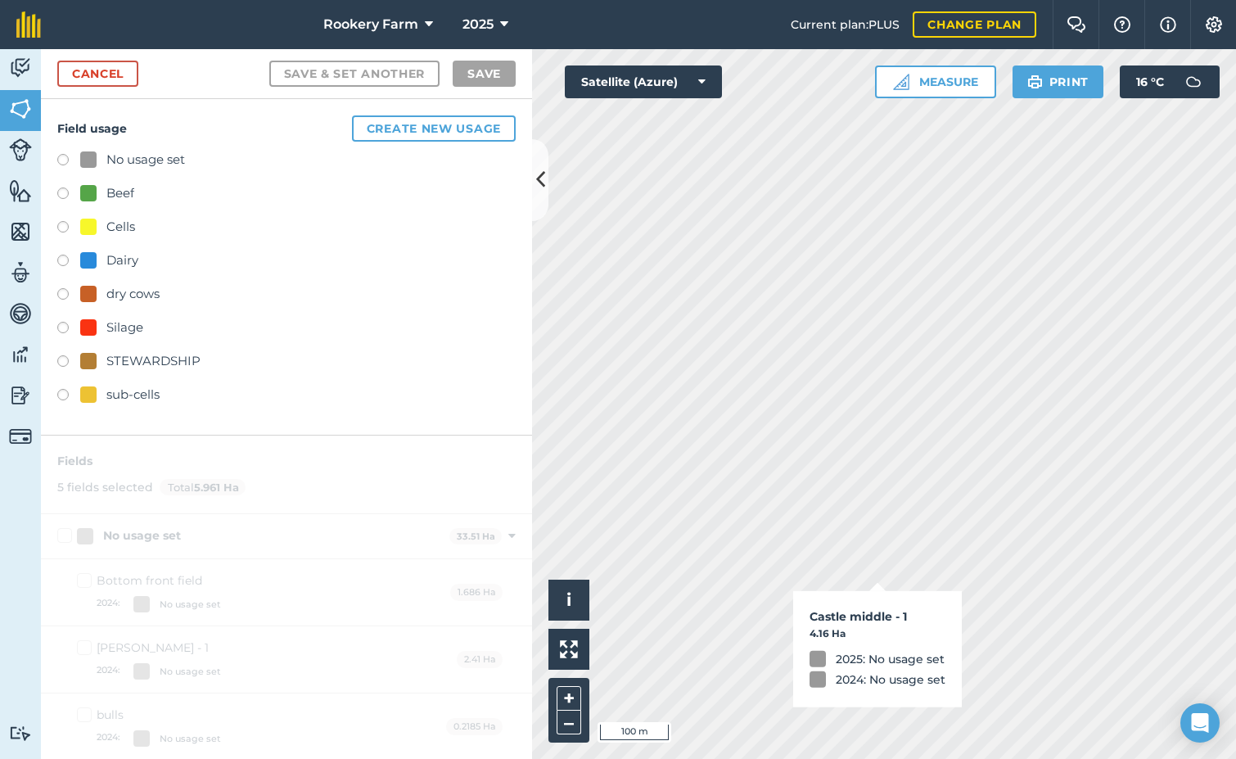
checkbox input "true"
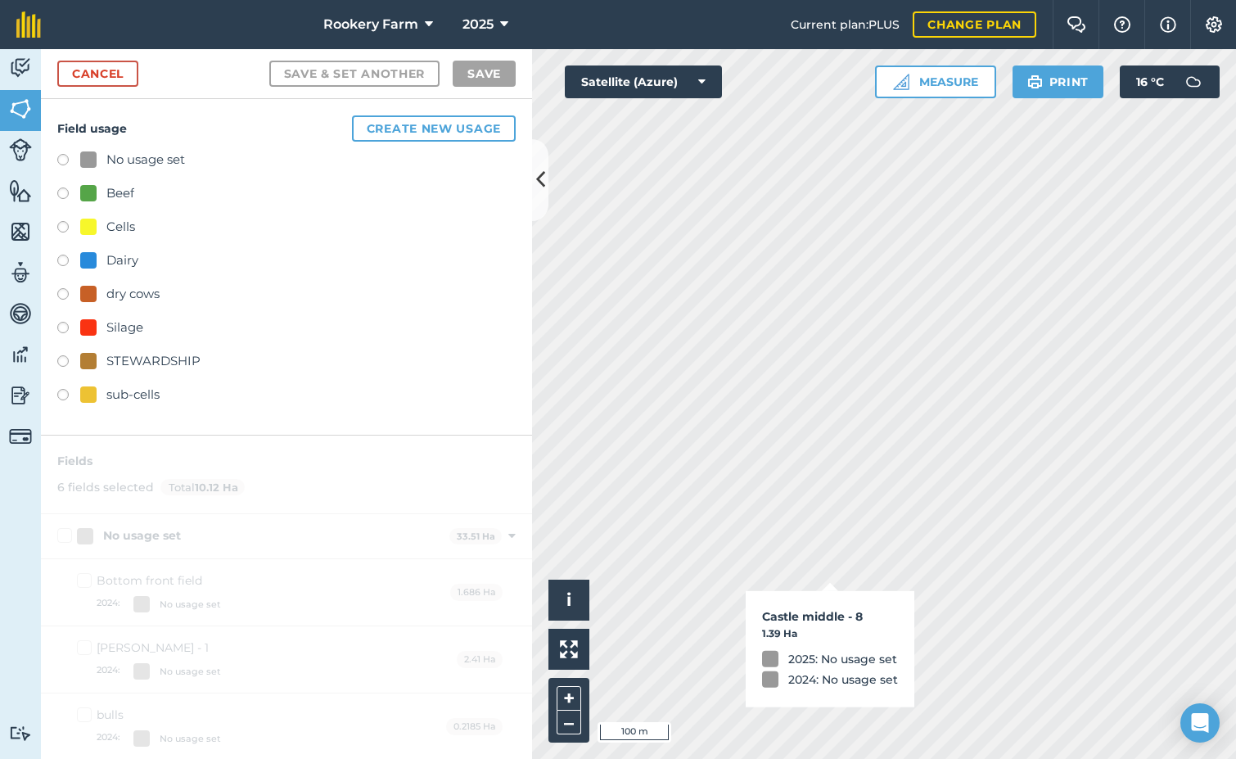
checkbox input "true"
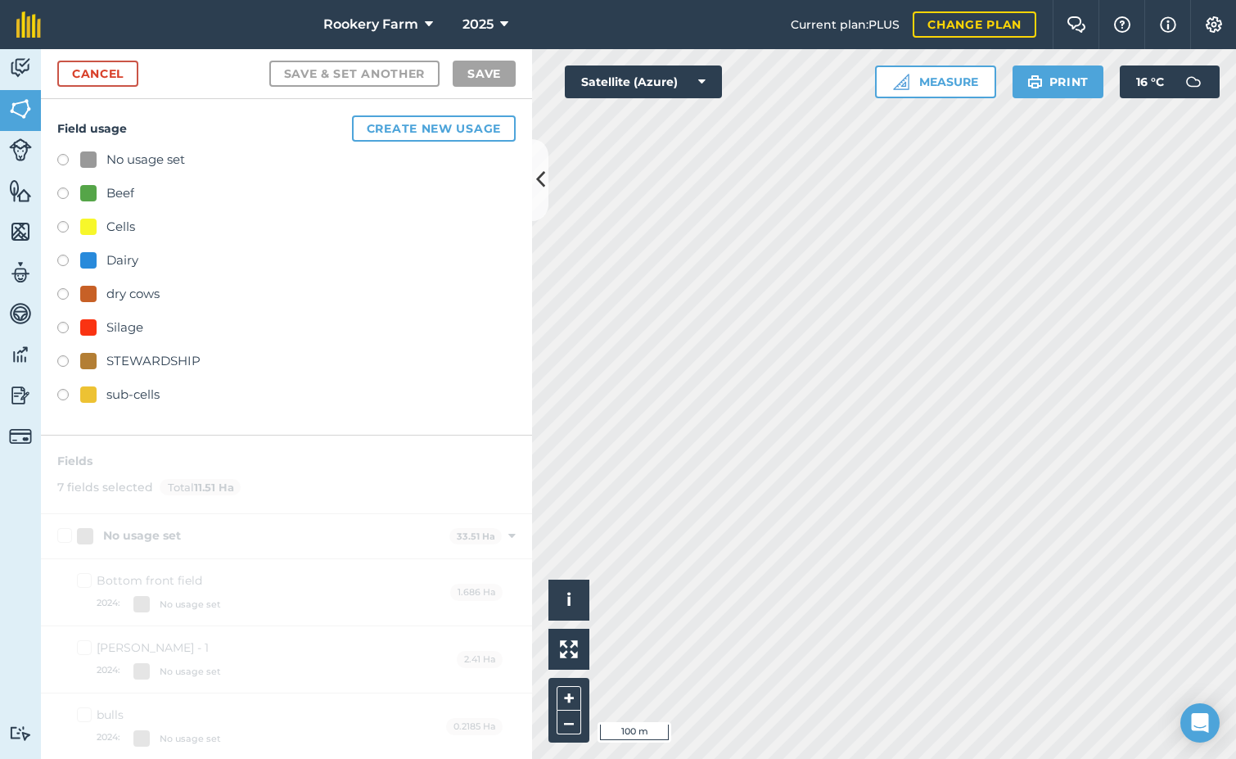
click at [63, 191] on label at bounding box center [68, 195] width 23 height 16
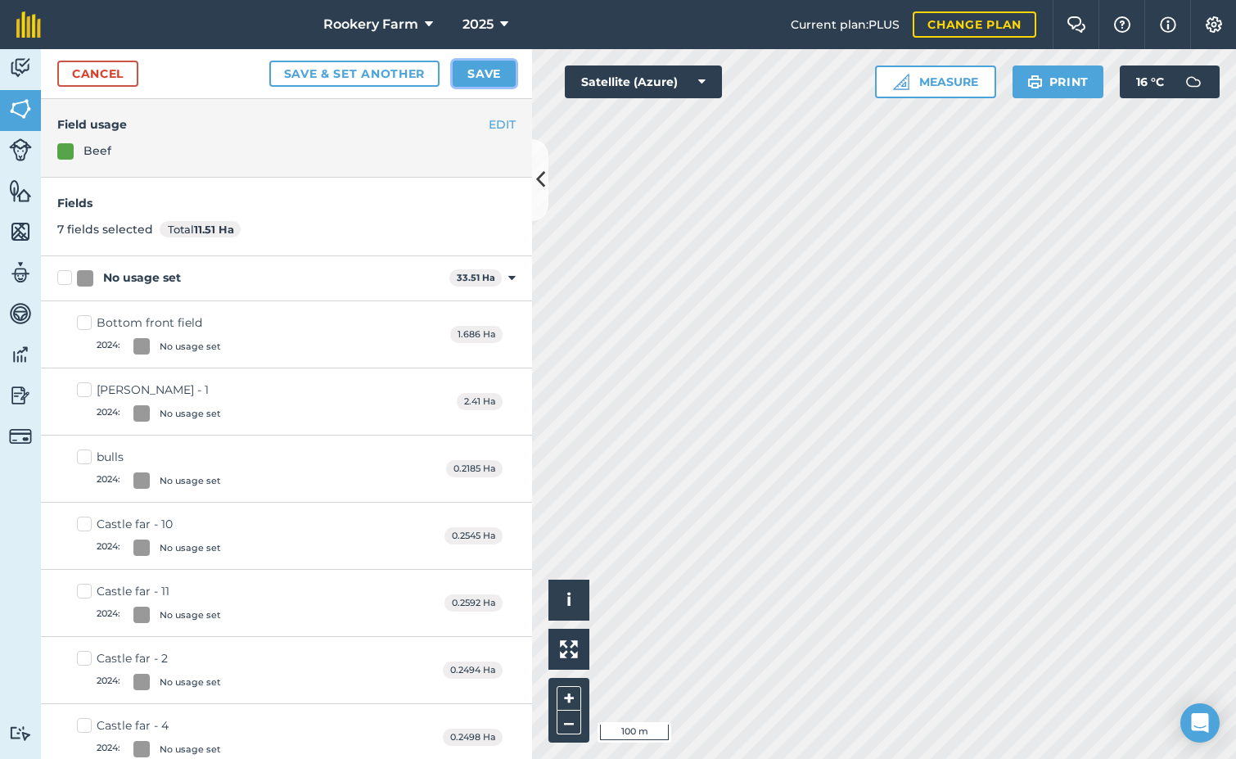
click at [474, 73] on button "Save" at bounding box center [484, 74] width 63 height 26
